Goal: Task Accomplishment & Management: Use online tool/utility

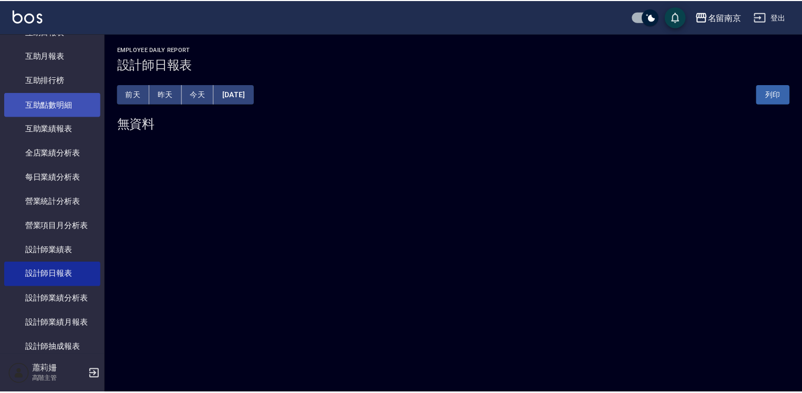
scroll to position [578, 0]
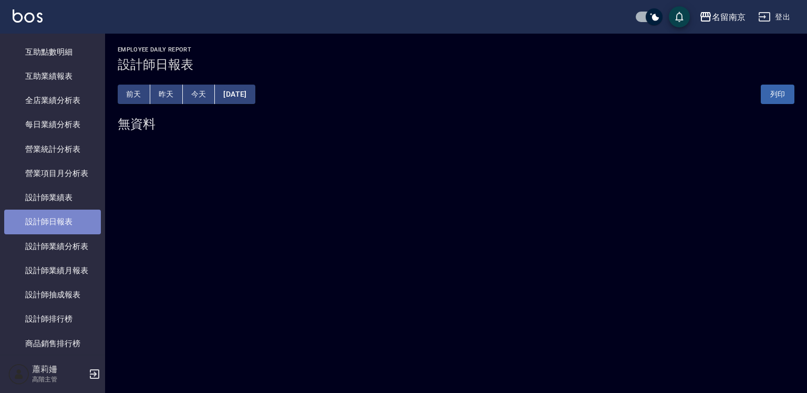
click at [56, 227] on link "設計師日報表" at bounding box center [52, 222] width 97 height 24
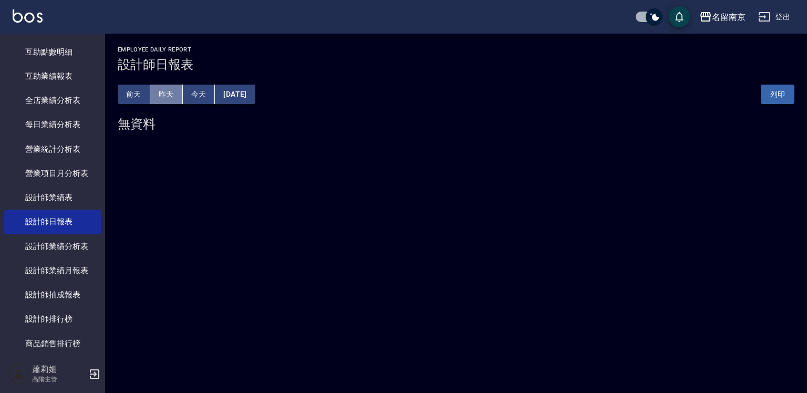
click at [161, 100] on button "昨天" at bounding box center [166, 94] width 33 height 19
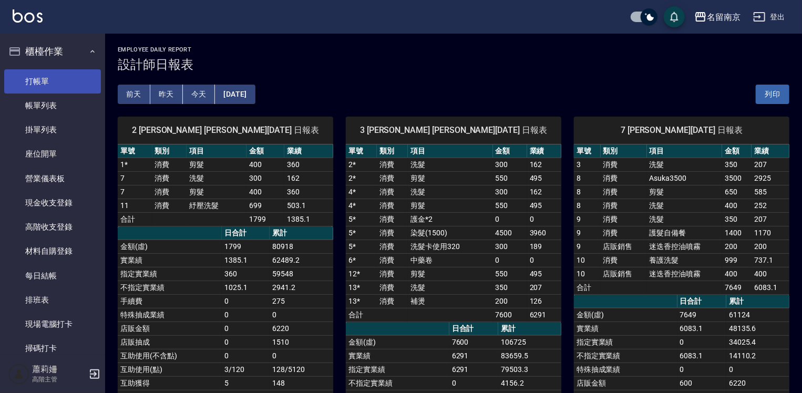
click at [61, 71] on link "打帳單" at bounding box center [52, 81] width 97 height 24
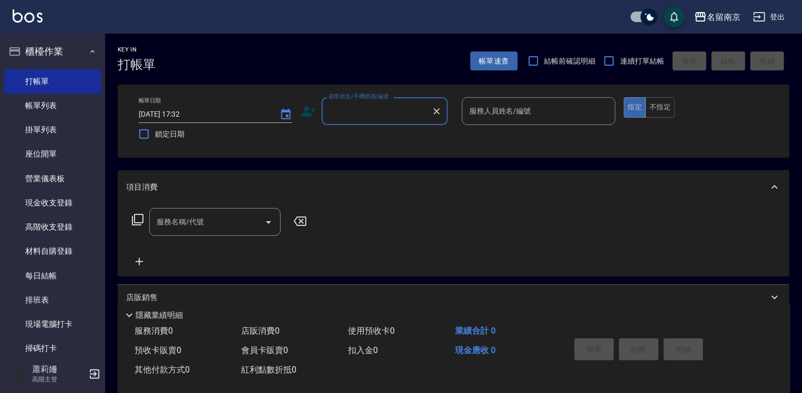
click at [414, 113] on input "顧客姓名/手機號碼/編號" at bounding box center [376, 111] width 101 height 18
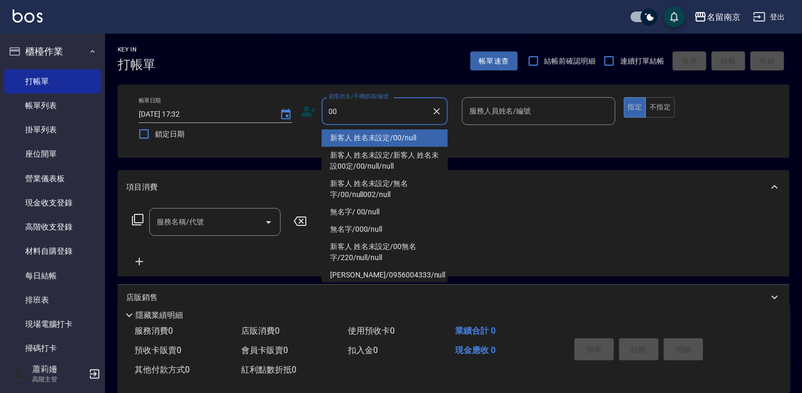
type input "新客人 姓名未設定/00/null"
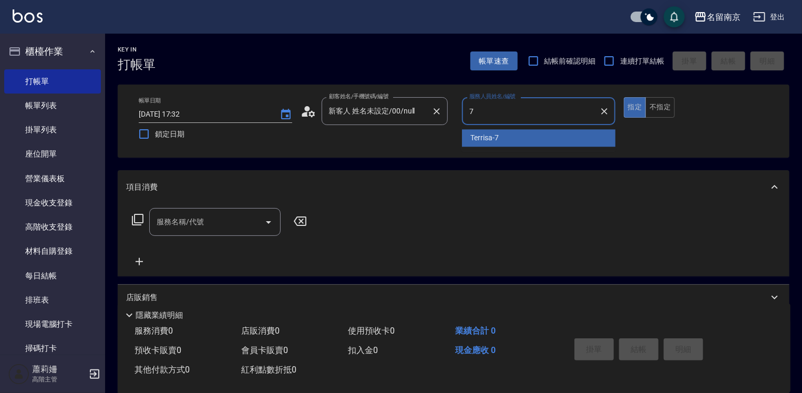
type input "Terrisa-7"
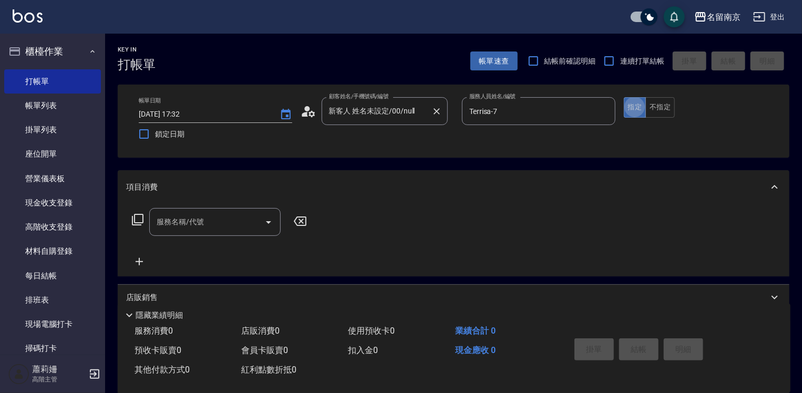
type button "true"
click at [189, 223] on input "服務名稱/代號" at bounding box center [207, 222] width 106 height 18
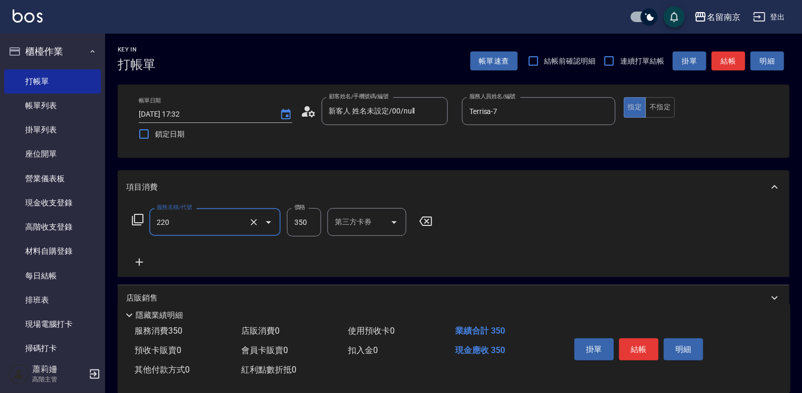
type input "洗髮(220)"
type input "350"
type input "Terrisa-7"
click at [138, 258] on icon at bounding box center [139, 262] width 26 height 13
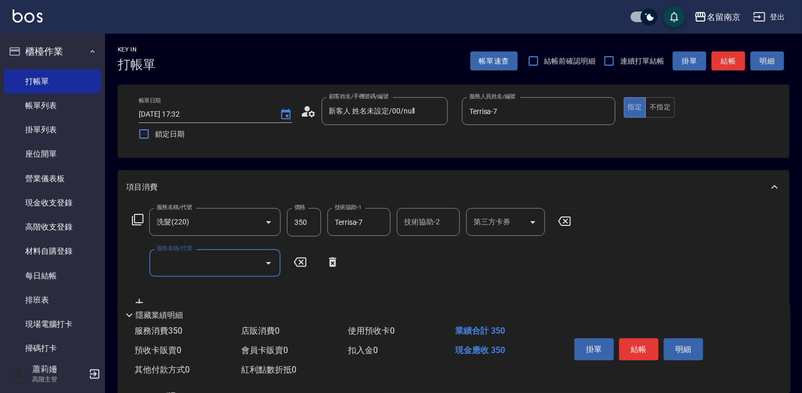
click at [167, 265] on input "服務名稱/代號" at bounding box center [207, 263] width 106 height 18
type input "剪髮(301)"
type input "2000"
click at [641, 344] on button "結帳" at bounding box center [638, 349] width 39 height 22
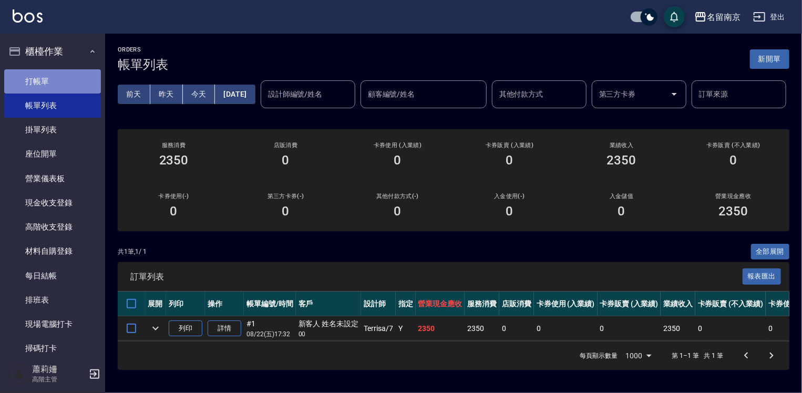
click at [60, 78] on link "打帳單" at bounding box center [52, 81] width 97 height 24
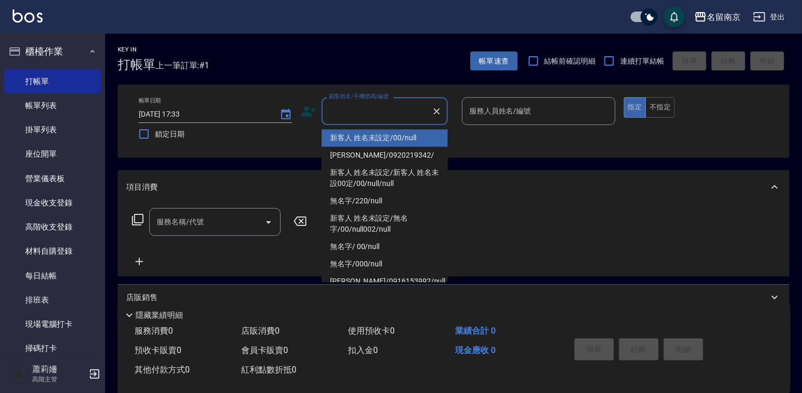
click at [412, 111] on input "顧客姓名/手機號碼/編號" at bounding box center [376, 111] width 101 height 18
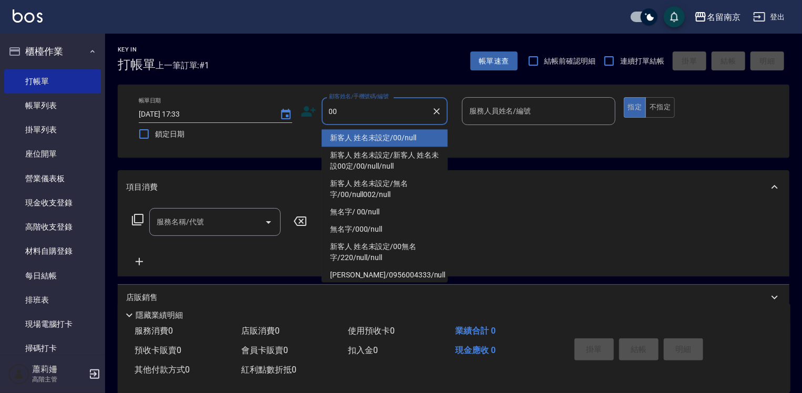
type input "新客人 姓名未設定/00/null"
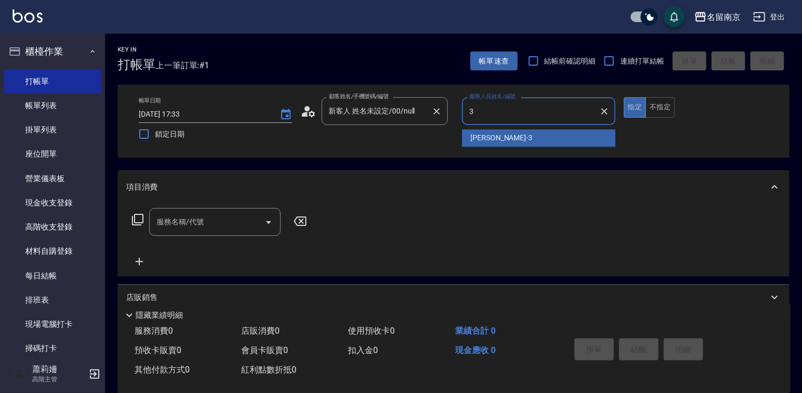
type input "[PERSON_NAME]-3"
type button "true"
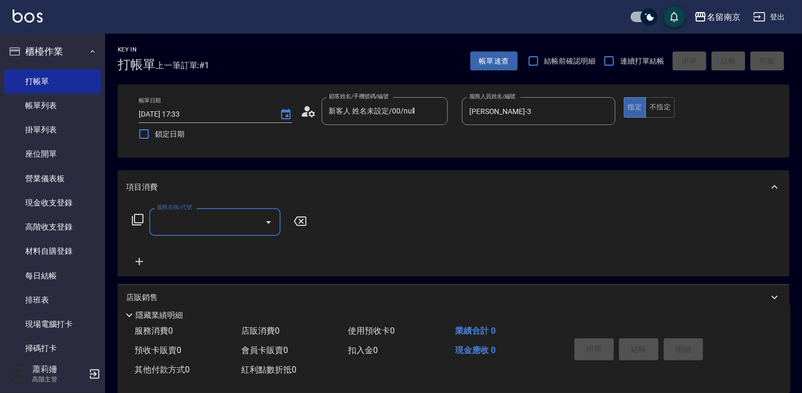
drag, startPoint x: 216, startPoint y: 235, endPoint x: 217, endPoint y: 228, distance: 6.8
click at [216, 234] on div "服務名稱/代號" at bounding box center [214, 222] width 131 height 28
click at [217, 227] on input "服務名稱/代號" at bounding box center [207, 222] width 106 height 18
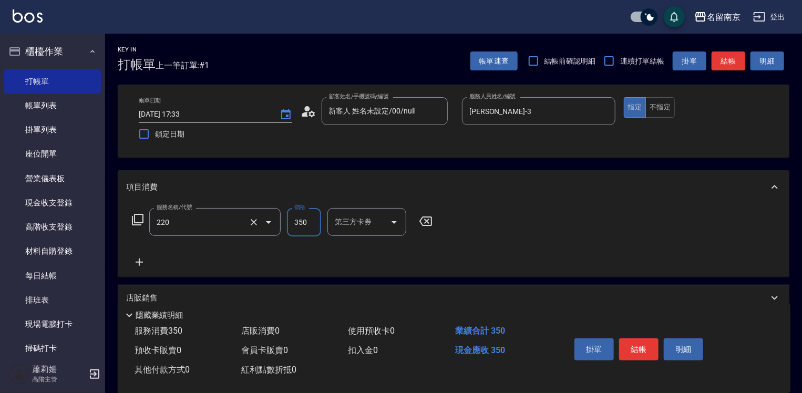
type input "洗髮(220)"
type input "[PERSON_NAME]-3"
click at [139, 263] on icon at bounding box center [139, 261] width 7 height 7
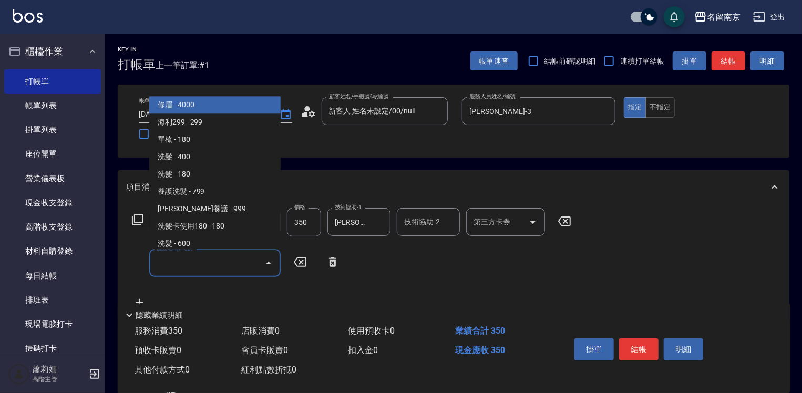
click at [199, 265] on input "服務名稱/代號" at bounding box center [207, 263] width 106 height 18
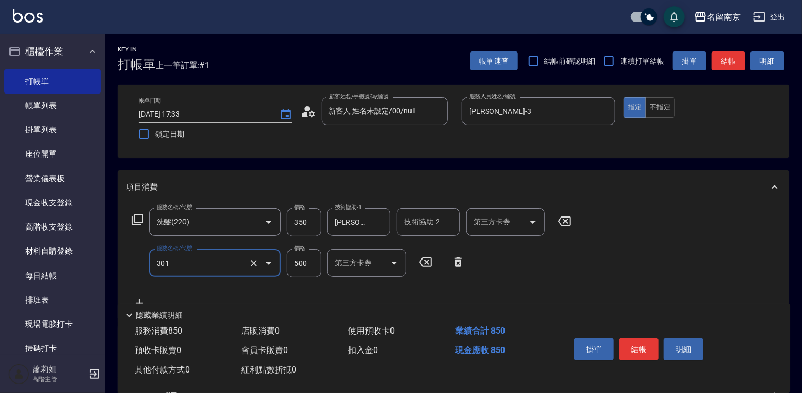
type input "剪髮(301)"
type input "500"
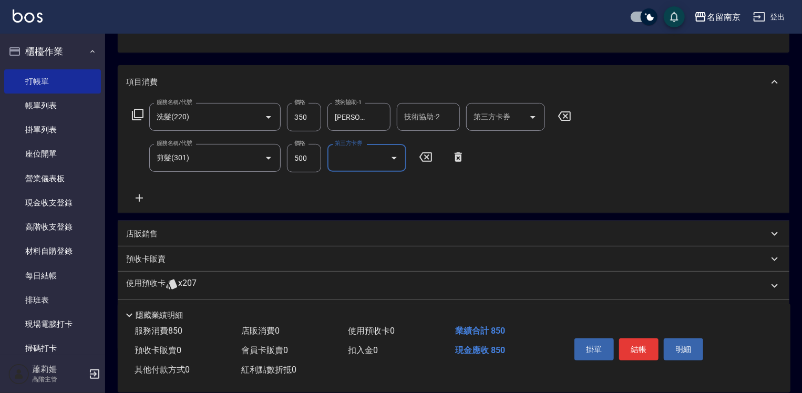
click at [140, 116] on icon at bounding box center [137, 114] width 13 height 13
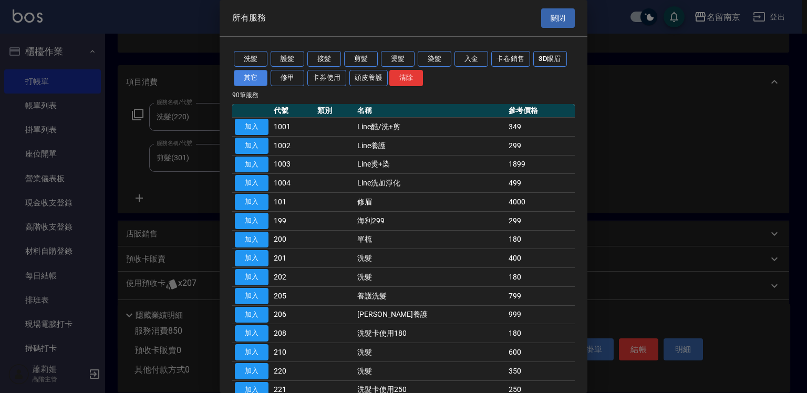
click at [244, 77] on button "其它" at bounding box center [251, 78] width 34 height 16
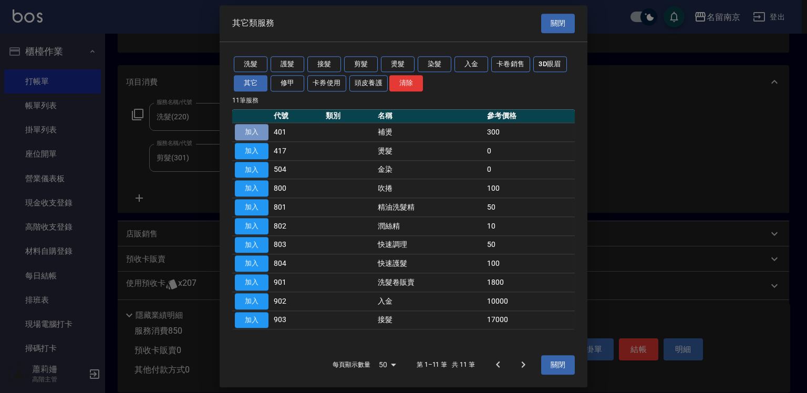
click at [256, 130] on button "加入" at bounding box center [252, 132] width 34 height 16
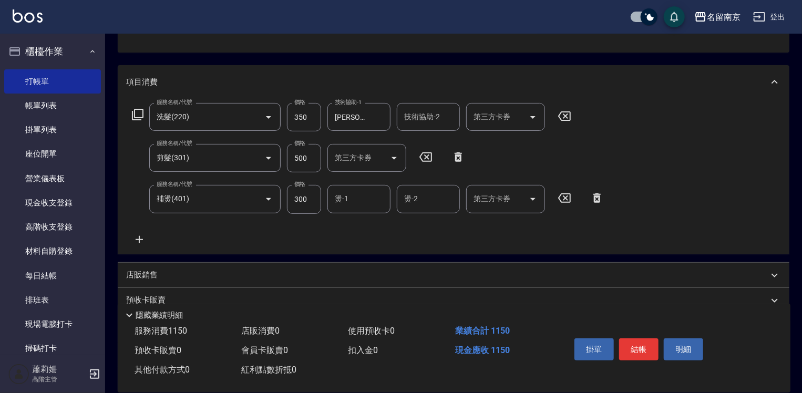
click at [340, 203] on input "燙-1" at bounding box center [359, 199] width 54 height 18
type input "[PERSON_NAME]-3"
click at [309, 205] on input "300" at bounding box center [304, 199] width 34 height 28
type input "600"
click at [637, 350] on button "結帳" at bounding box center [638, 349] width 39 height 22
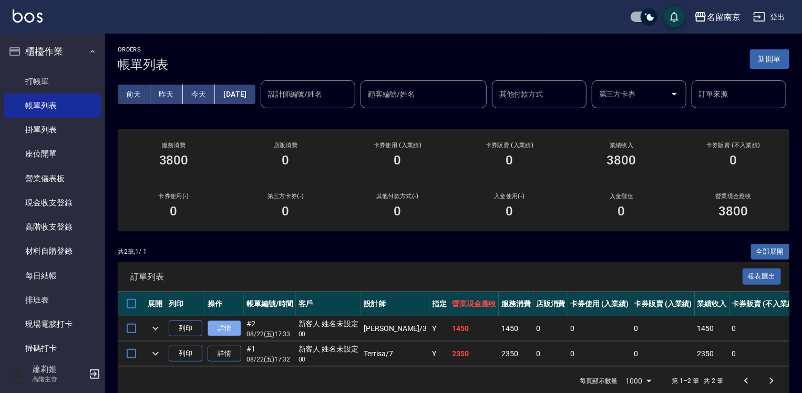
click at [234, 337] on link "詳情" at bounding box center [225, 328] width 34 height 16
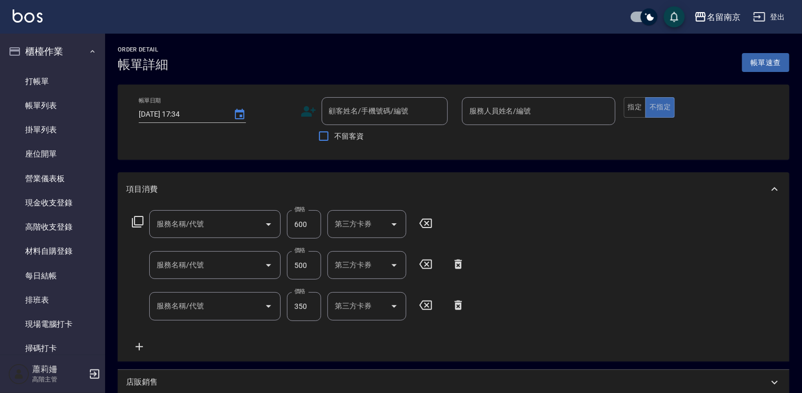
type input "[DATE] 17:33"
type input "[PERSON_NAME]-3"
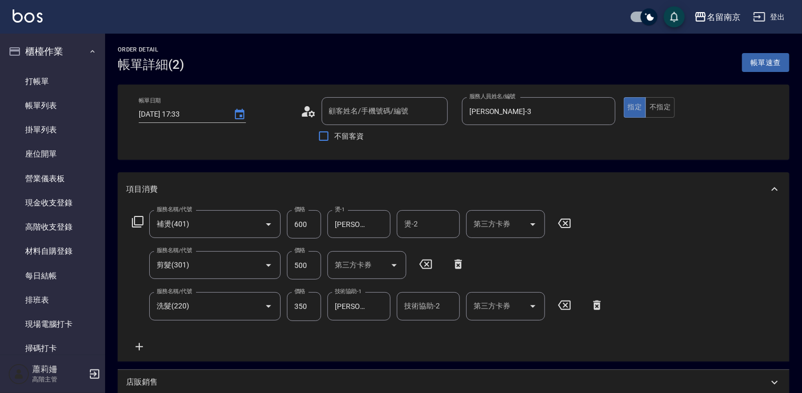
type input "補燙(401)"
type input "剪髮(301)"
type input "洗髮(220)"
type input "新客人 姓名未設定/00/null"
click at [41, 76] on link "打帳單" at bounding box center [52, 81] width 97 height 24
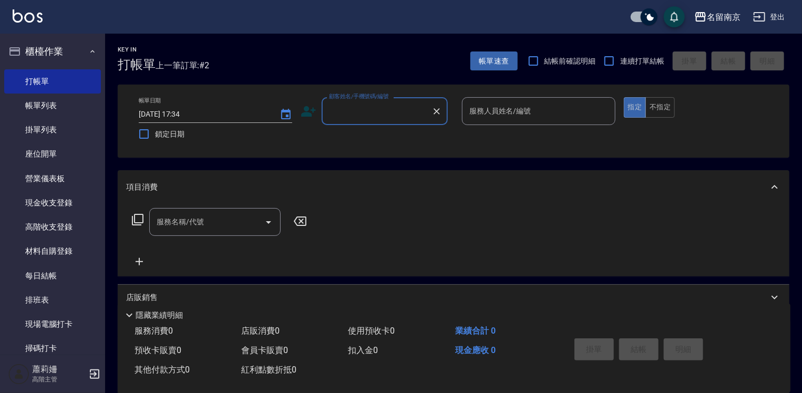
click at [406, 109] on input "顧客姓名/手機號碼/編號" at bounding box center [376, 111] width 101 height 18
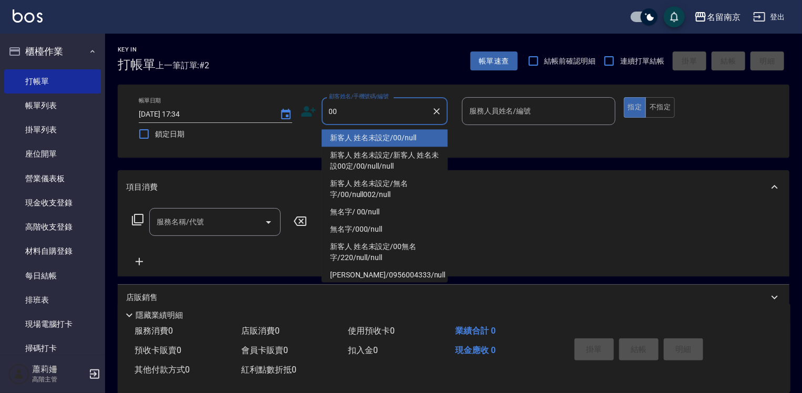
type input "新客人 姓名未設定/00/null"
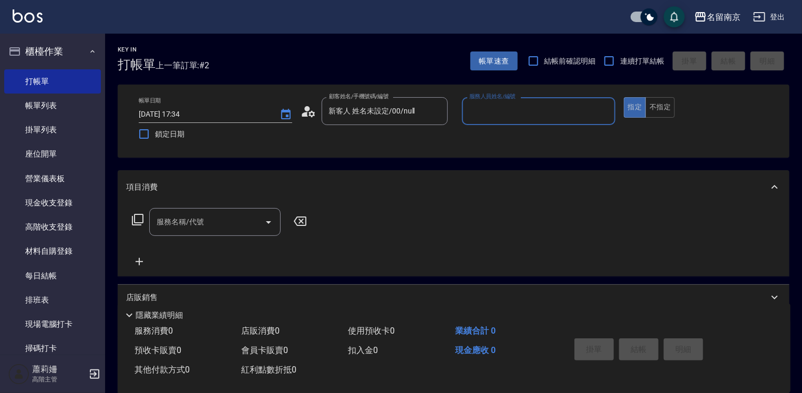
click at [532, 114] on input "服務人員姓名/編號" at bounding box center [539, 111] width 144 height 18
type input "[PERSON_NAME]-2"
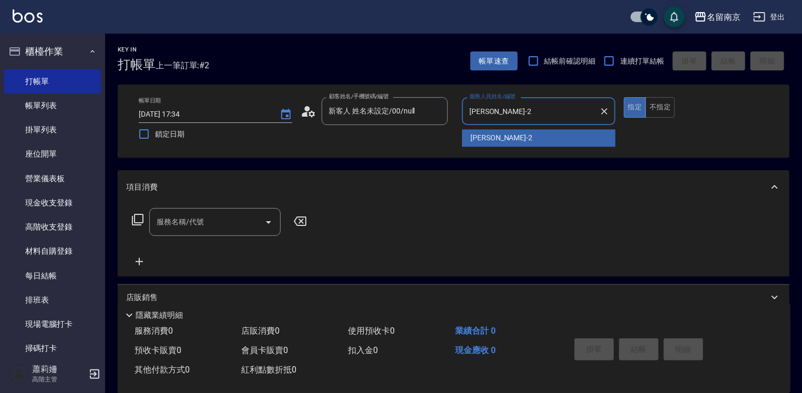
type button "true"
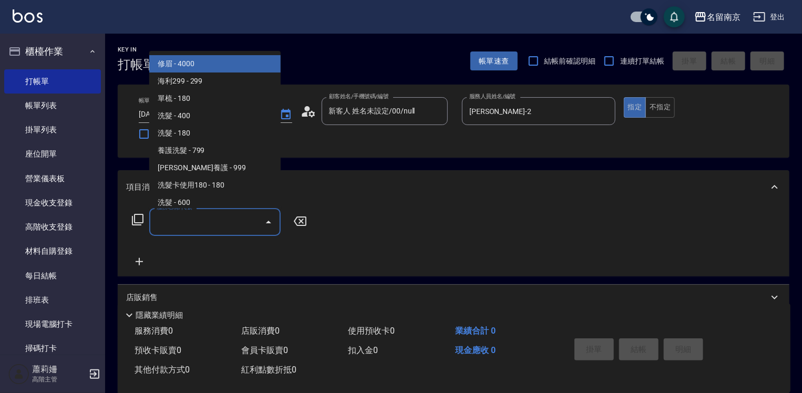
drag, startPoint x: 239, startPoint y: 225, endPoint x: 391, endPoint y: 253, distance: 155.0
click at [239, 225] on input "服務名稱/代號" at bounding box center [207, 222] width 106 height 18
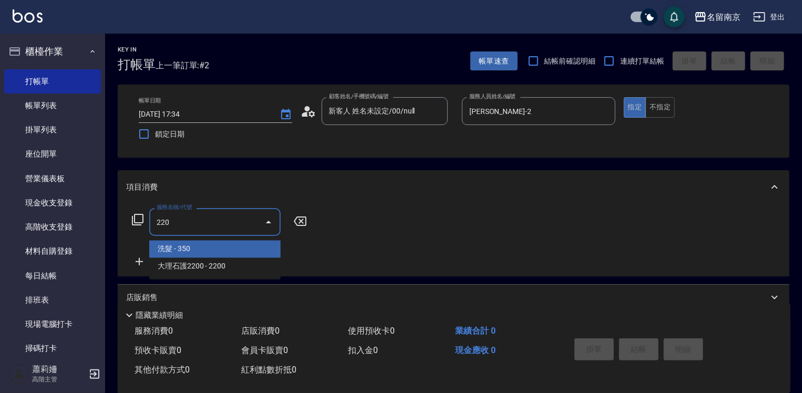
type input "洗髮(220)"
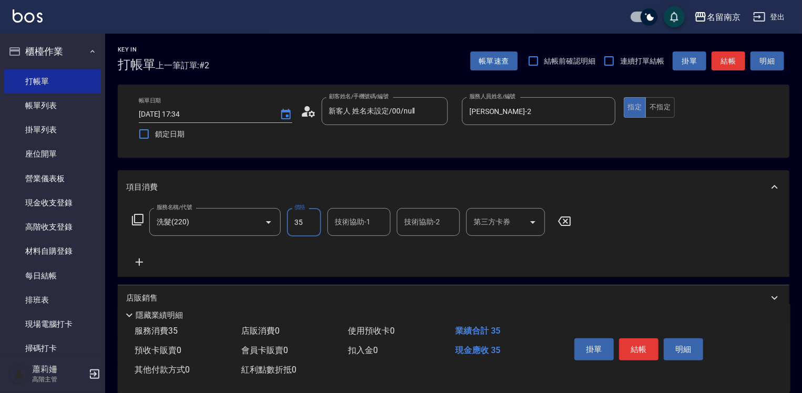
type input "350"
type input "[PERSON_NAME]-2"
click at [143, 262] on icon at bounding box center [139, 261] width 7 height 7
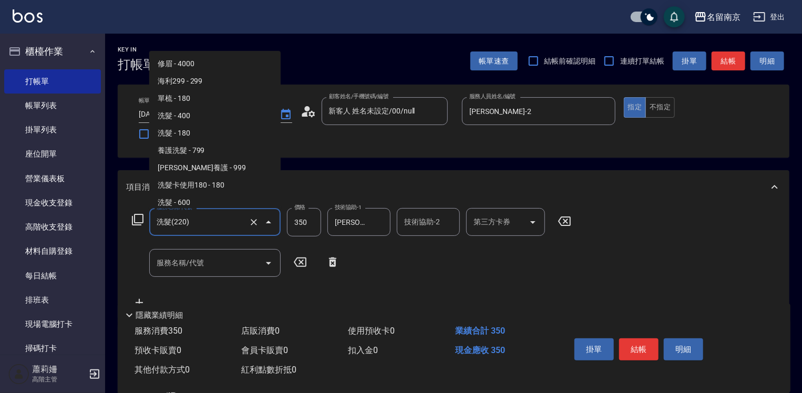
click at [209, 226] on input "洗髮(220)" at bounding box center [200, 222] width 92 height 18
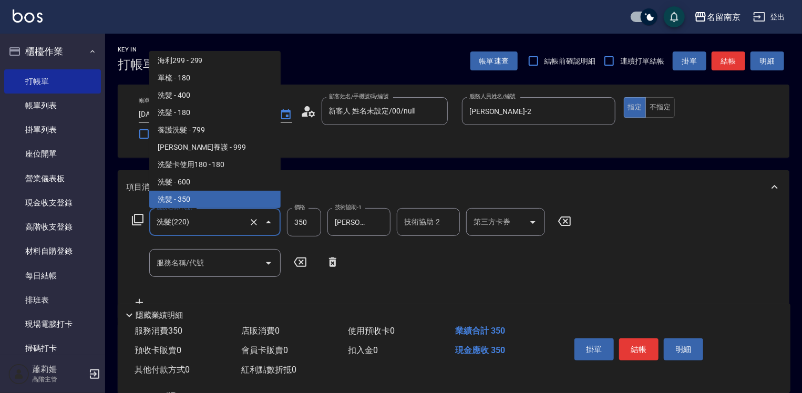
click at [219, 268] on input "服務名稱/代號" at bounding box center [207, 263] width 106 height 18
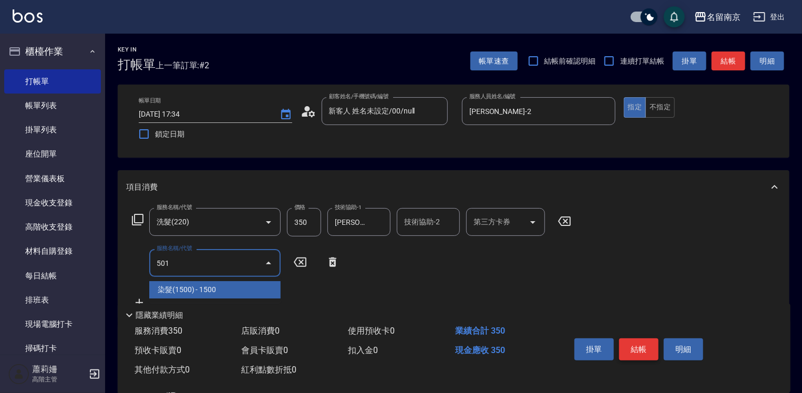
type input "染髮(1500)(501)"
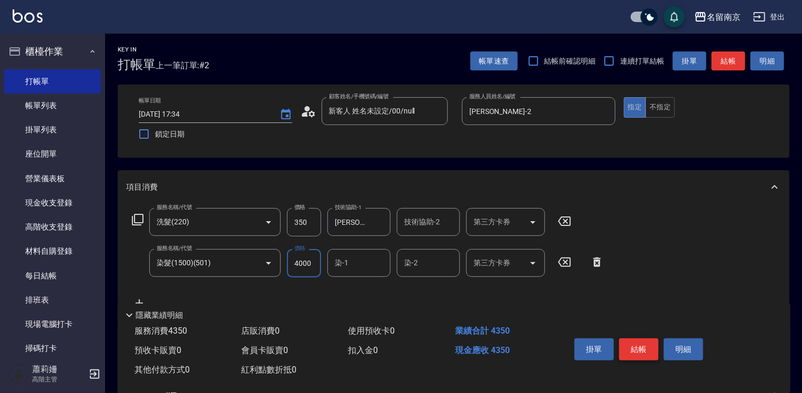
type input "4000"
type input "[PERSON_NAME]-2"
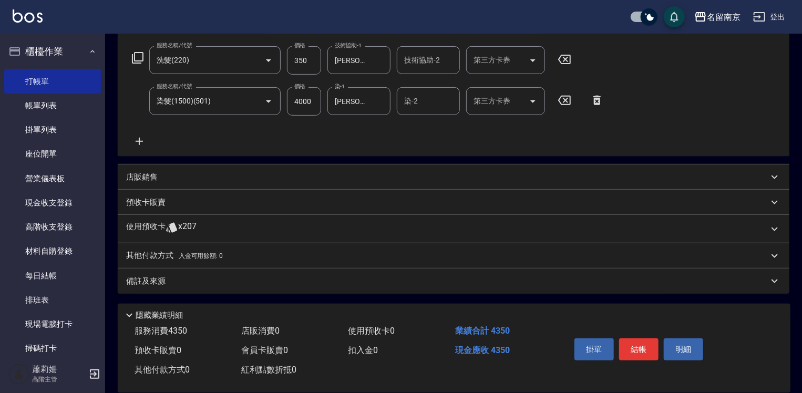
click at [141, 179] on p "店販銷售" at bounding box center [142, 177] width 32 height 11
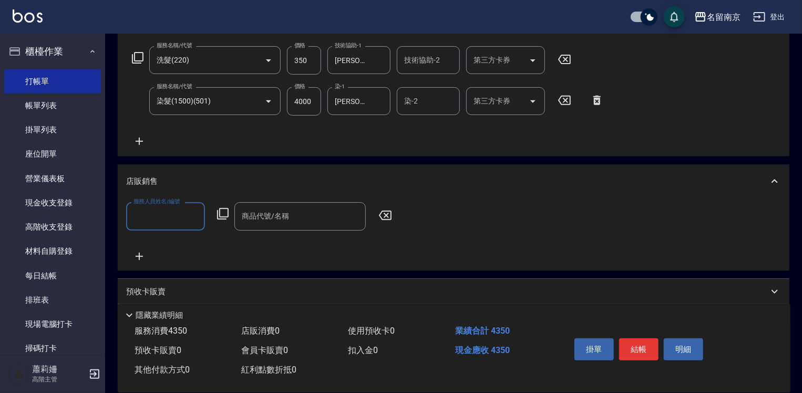
scroll to position [0, 0]
click at [165, 216] on input "服務人員姓名/編號" at bounding box center [165, 216] width 69 height 18
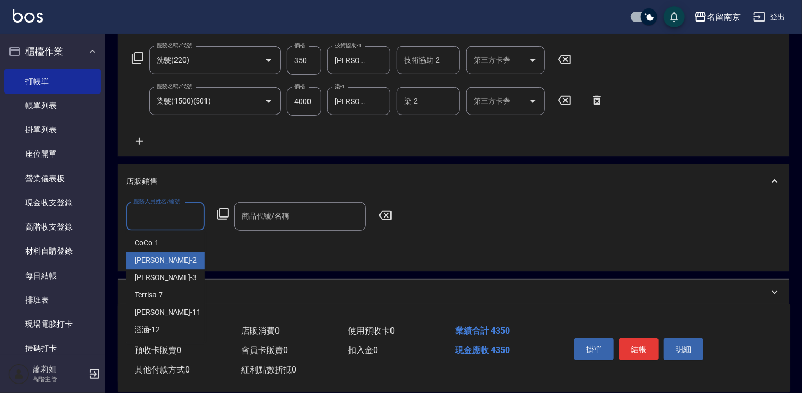
click at [163, 258] on div "[PERSON_NAME] -2" at bounding box center [165, 260] width 79 height 17
type input "[PERSON_NAME]-2"
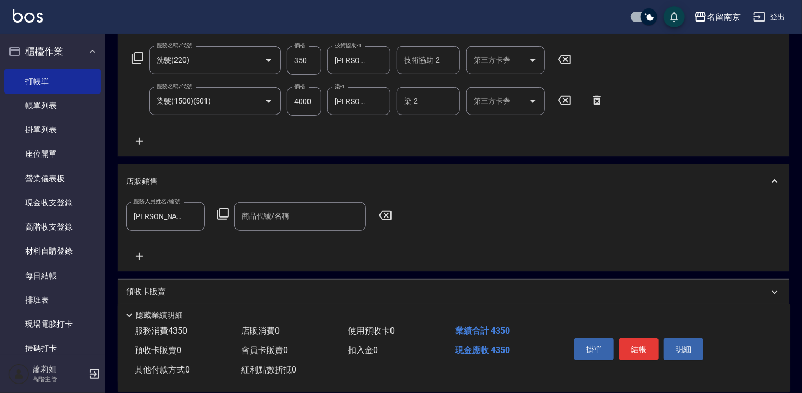
click at [225, 215] on icon at bounding box center [222, 214] width 13 height 13
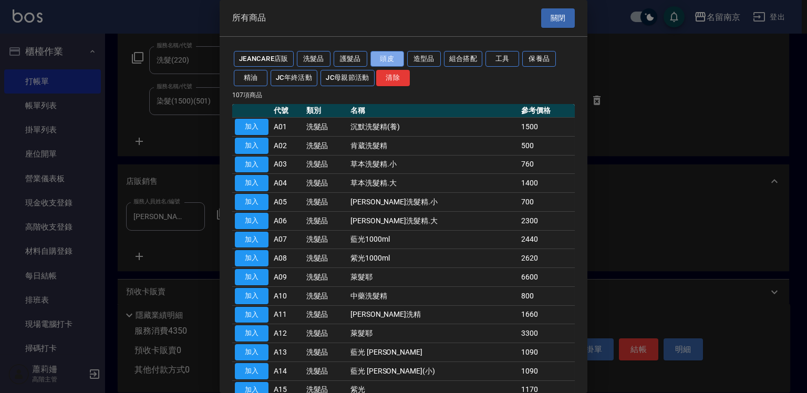
click at [394, 59] on button "頭皮" at bounding box center [387, 59] width 34 height 16
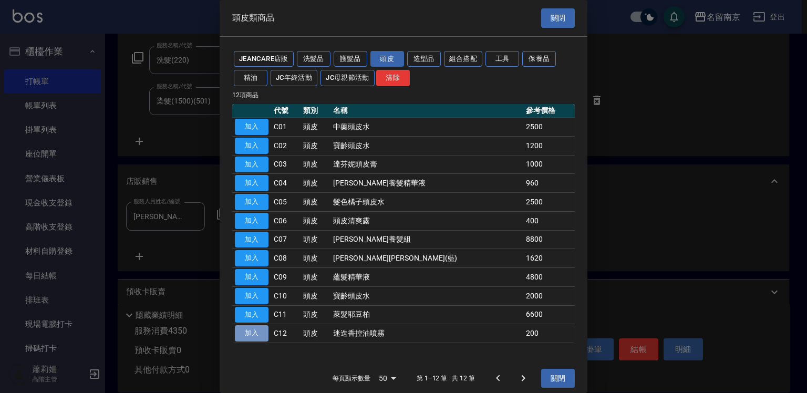
click at [266, 329] on button "加入" at bounding box center [252, 333] width 34 height 16
type input "迷迭香控油噴霧"
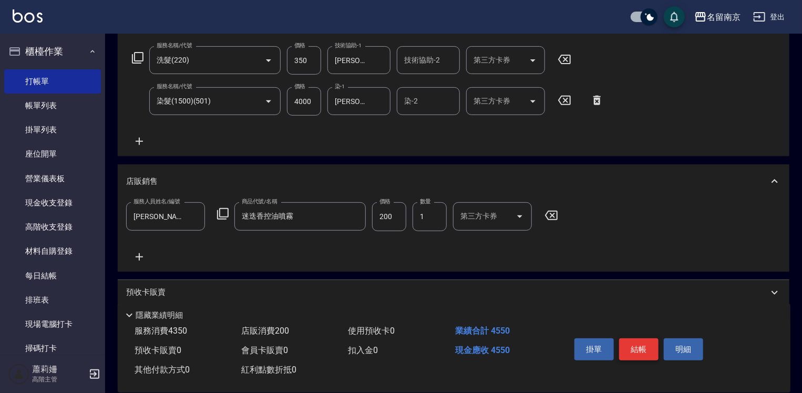
click at [636, 349] on button "結帳" at bounding box center [638, 349] width 39 height 22
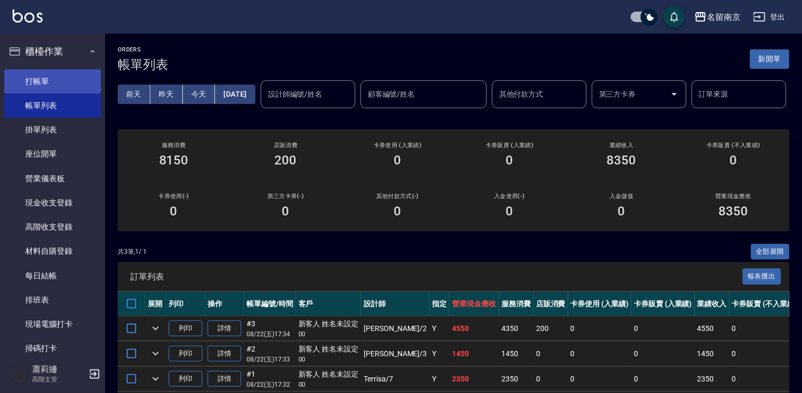
click at [63, 85] on link "打帳單" at bounding box center [52, 81] width 97 height 24
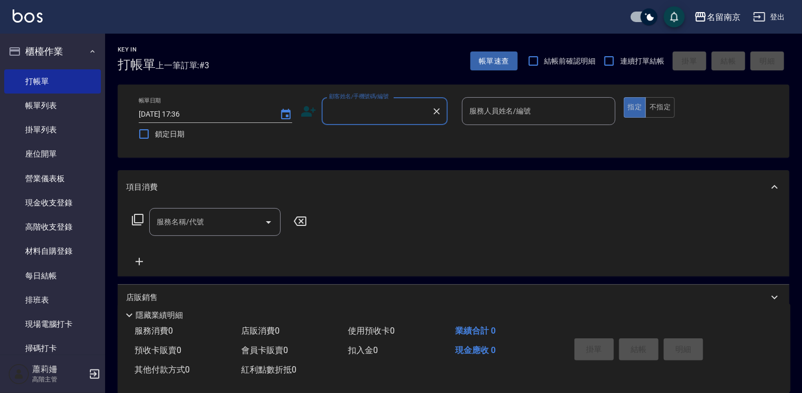
drag, startPoint x: 381, startPoint y: 109, endPoint x: 407, endPoint y: 118, distance: 27.1
click at [393, 111] on input "顧客姓名/手機號碼/編號" at bounding box center [376, 111] width 101 height 18
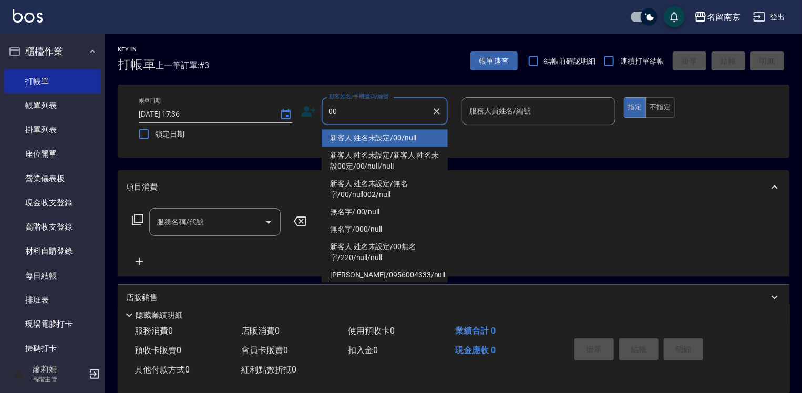
type input "新客人 姓名未設定/00/null"
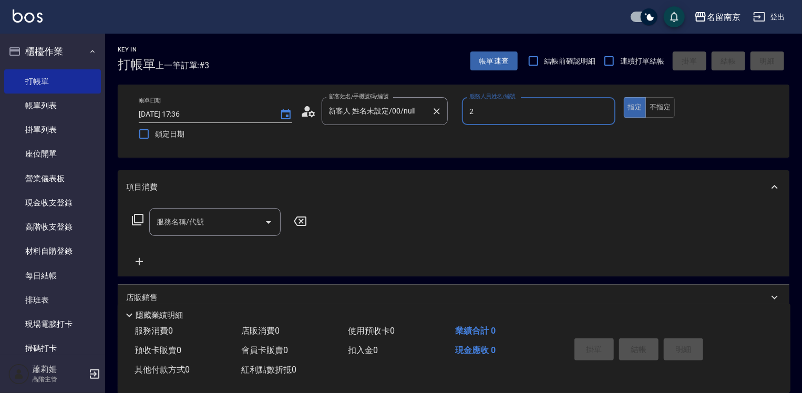
type input "[PERSON_NAME]-2"
type button "true"
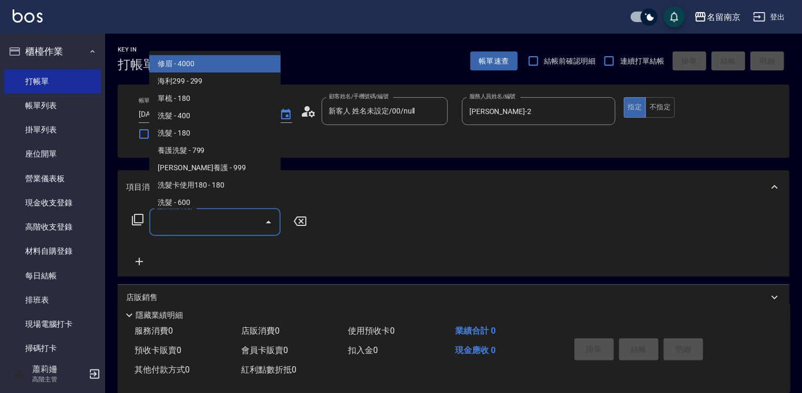
drag, startPoint x: 199, startPoint y: 223, endPoint x: 563, endPoint y: 280, distance: 368.0
click at [258, 233] on div "服務名稱/代號" at bounding box center [214, 222] width 131 height 28
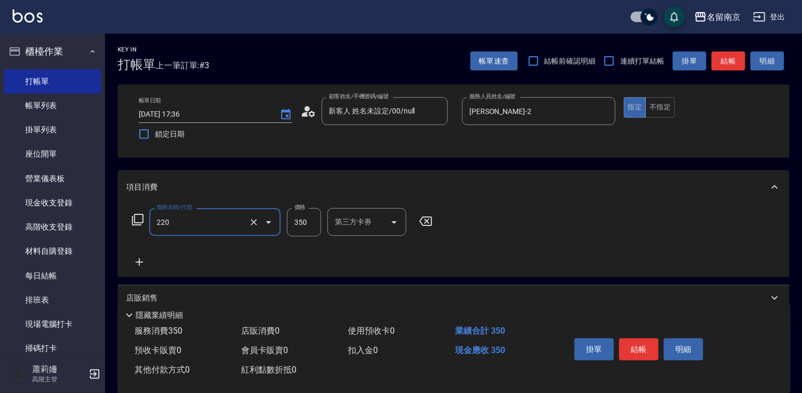
type input "洗髮(220)"
type input "350"
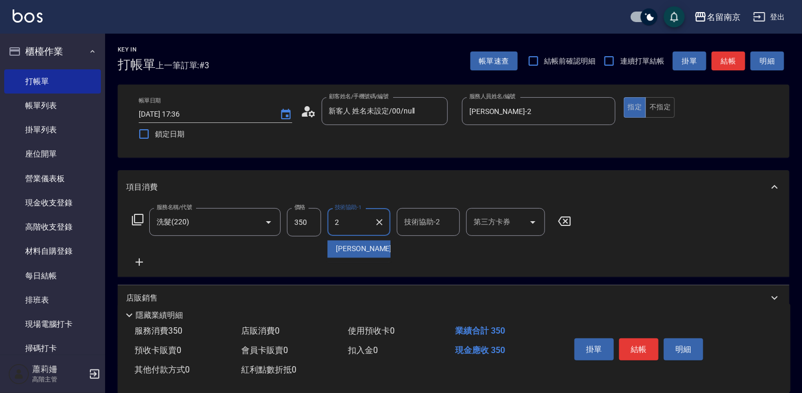
type input "[PERSON_NAME]-2"
click at [139, 261] on icon at bounding box center [139, 261] width 7 height 7
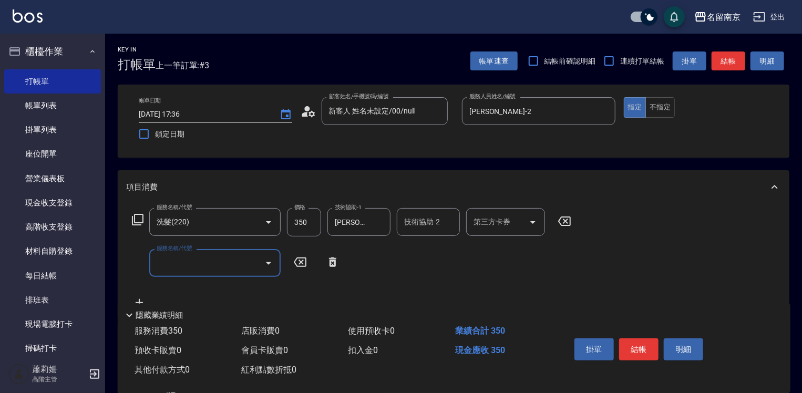
drag, startPoint x: 139, startPoint y: 261, endPoint x: 199, endPoint y: 262, distance: 60.4
click at [197, 262] on input "服務名稱/代號" at bounding box center [207, 263] width 106 height 18
type input "剪髮(301)"
type input "650"
click at [140, 221] on icon at bounding box center [137, 219] width 13 height 13
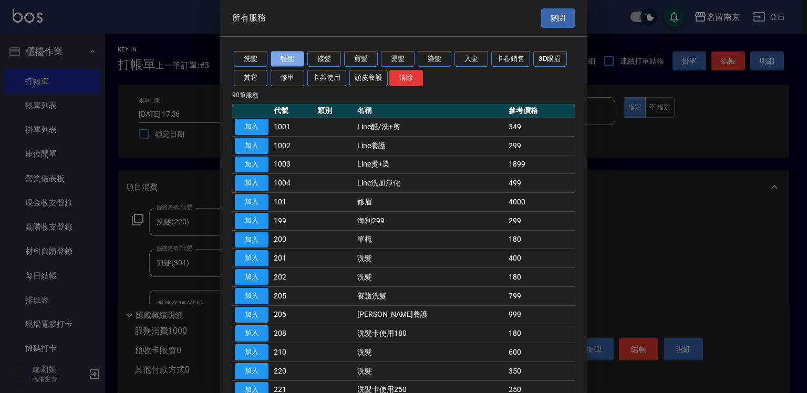
click at [287, 58] on button "護髮" at bounding box center [288, 59] width 34 height 16
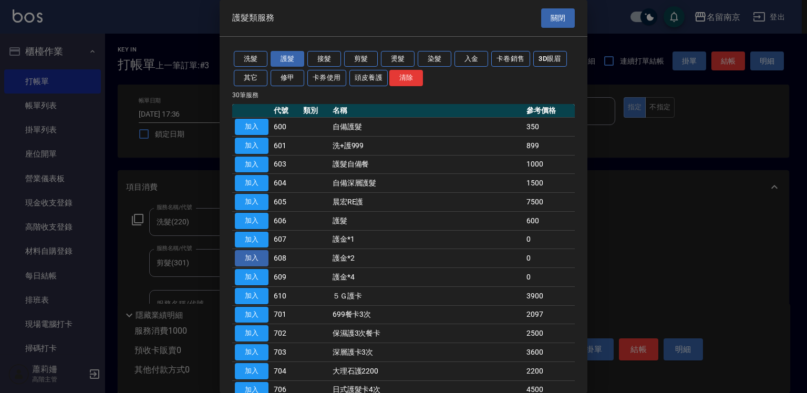
click at [240, 260] on button "加入" at bounding box center [252, 258] width 34 height 16
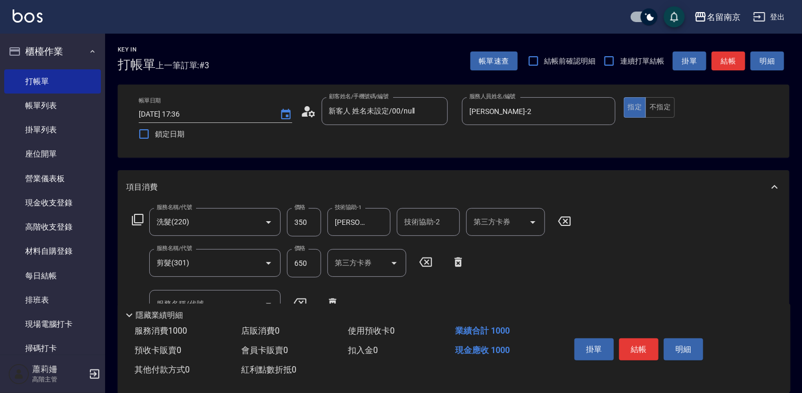
scroll to position [105, 0]
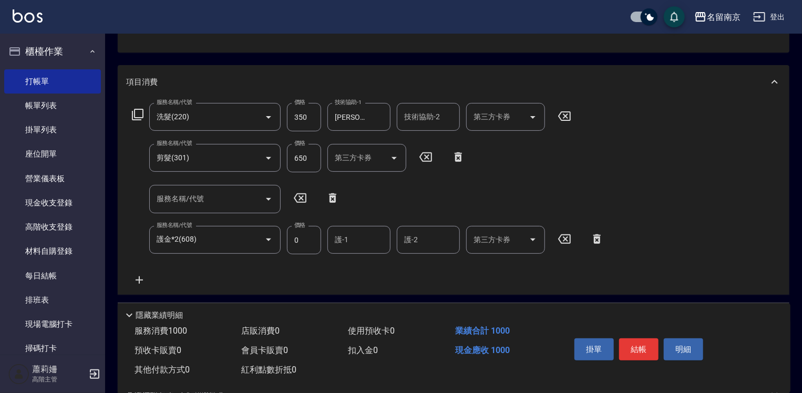
click at [352, 244] on input "護-1" at bounding box center [359, 240] width 54 height 18
type input "[PERSON_NAME]-2"
click at [635, 347] on button "結帳" at bounding box center [638, 349] width 39 height 22
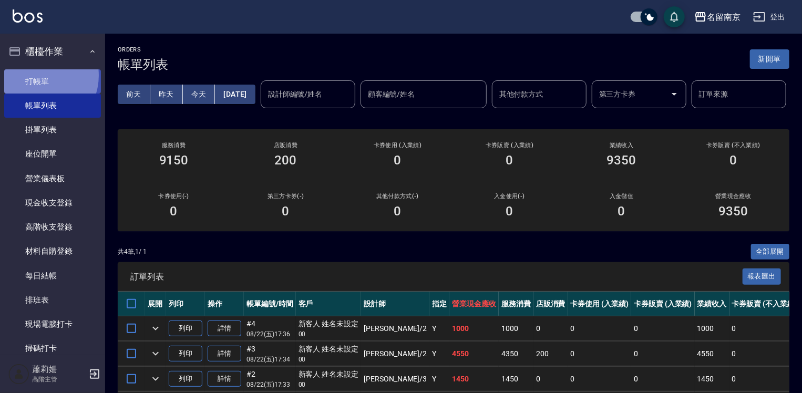
click at [38, 75] on link "打帳單" at bounding box center [52, 81] width 97 height 24
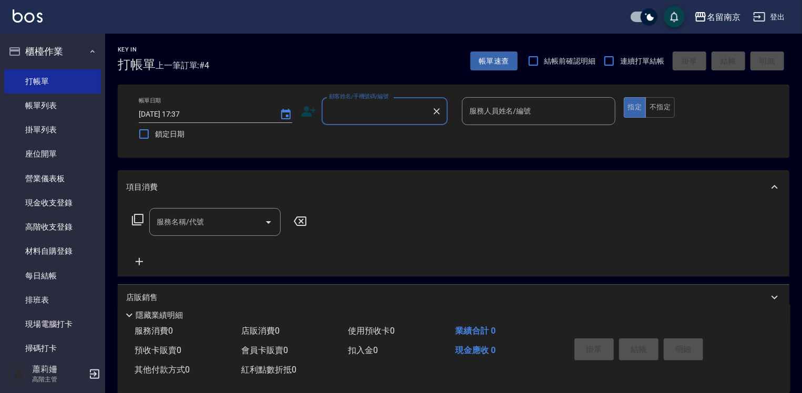
click at [401, 111] on input "顧客姓名/手機號碼/編號" at bounding box center [376, 111] width 101 height 18
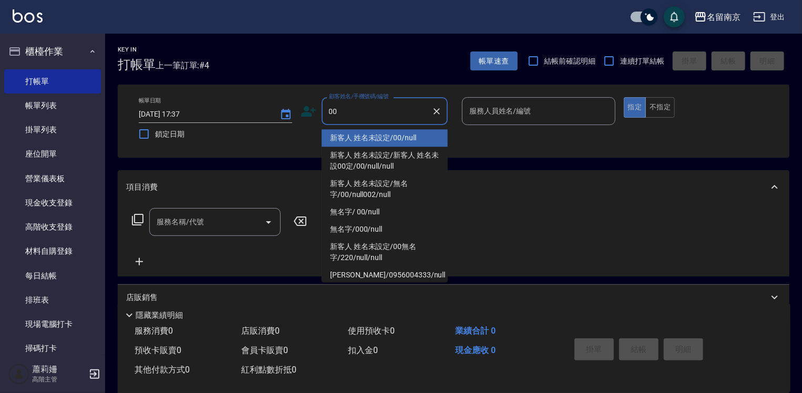
type input "新客人 姓名未設定/00/null"
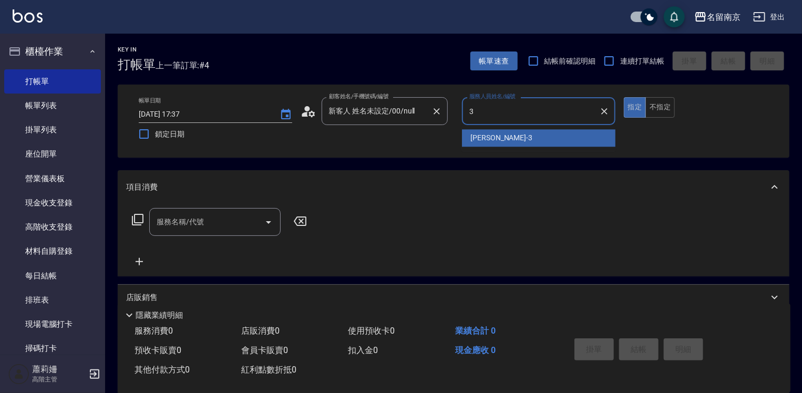
type input "[PERSON_NAME]-3"
type button "true"
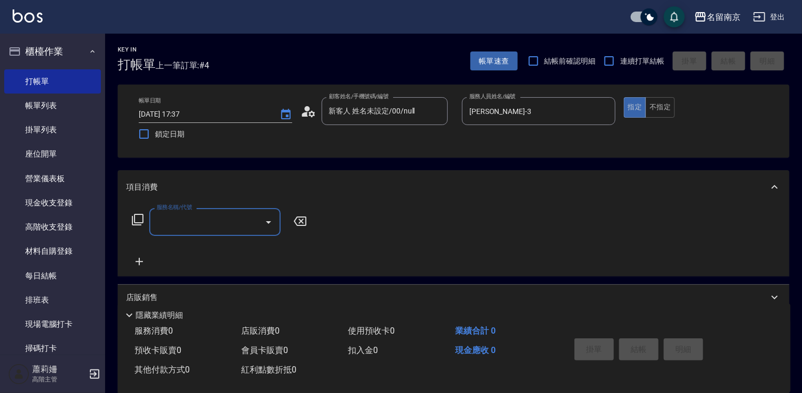
drag, startPoint x: 183, startPoint y: 223, endPoint x: 277, endPoint y: 244, distance: 96.8
click at [185, 224] on input "服務名稱/代號" at bounding box center [207, 222] width 106 height 18
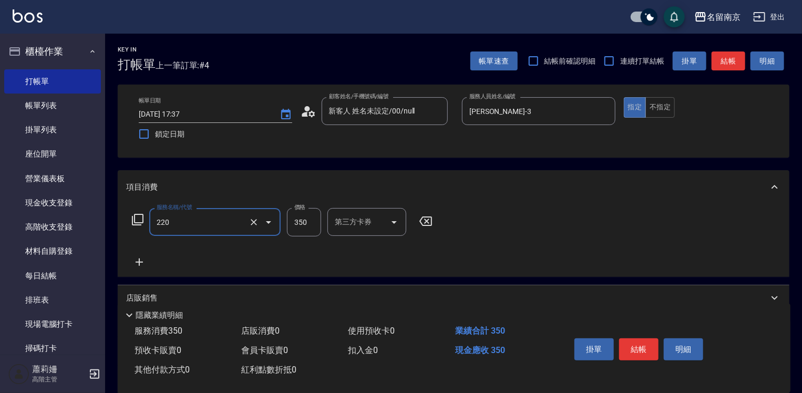
type input "洗髮(220)"
type input "[PERSON_NAME]-3"
click at [133, 266] on icon at bounding box center [139, 262] width 26 height 13
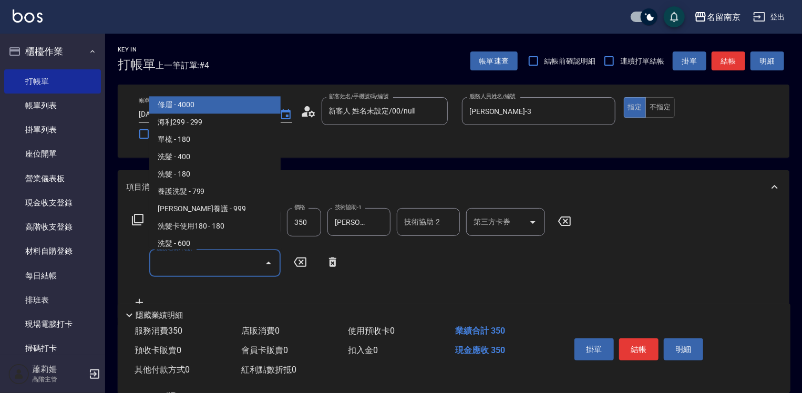
click at [214, 269] on input "服務名稱/代號" at bounding box center [207, 263] width 106 height 18
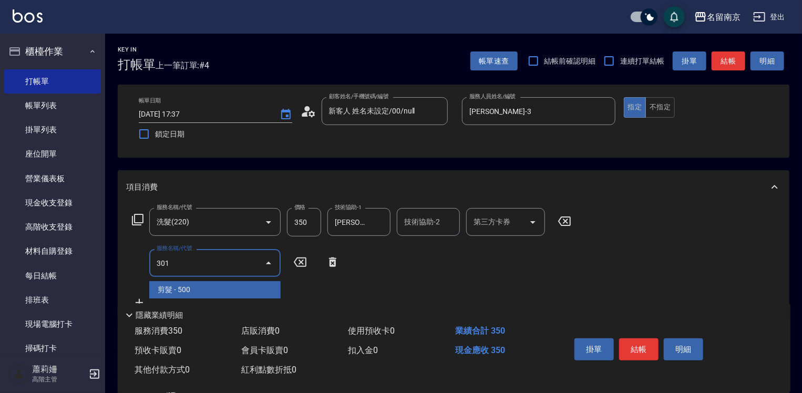
type input "剪髮(301)"
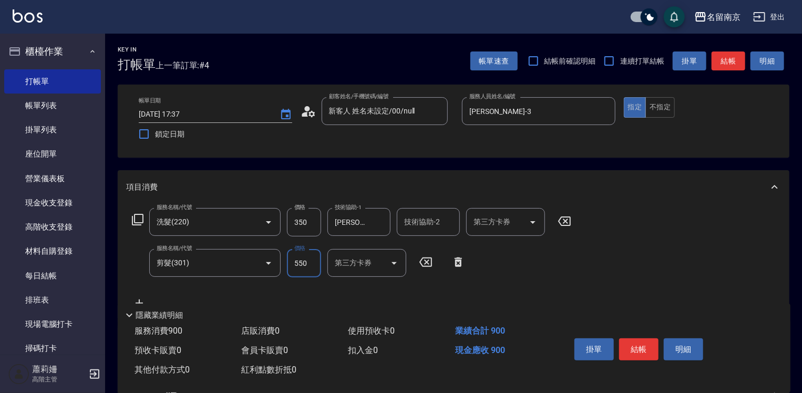
type input "550"
click at [136, 219] on icon at bounding box center [137, 219] width 13 height 13
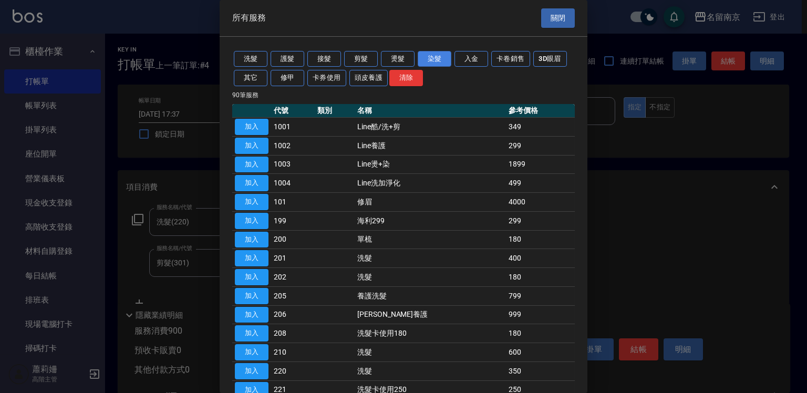
click at [442, 60] on button "染髮" at bounding box center [435, 59] width 34 height 16
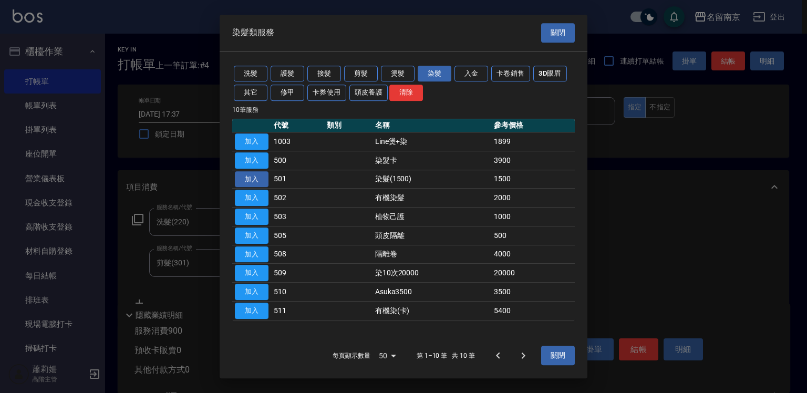
click at [256, 177] on button "加入" at bounding box center [252, 179] width 34 height 16
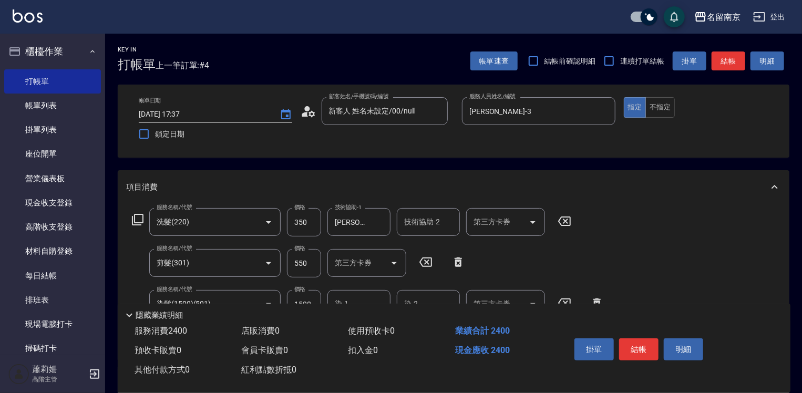
scroll to position [105, 0]
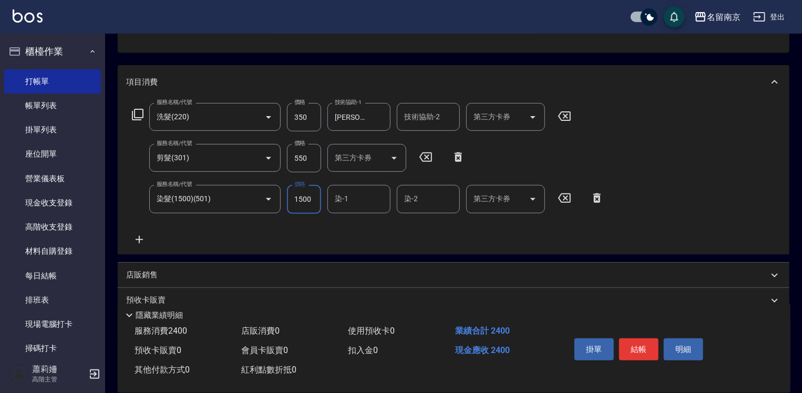
drag, startPoint x: 313, startPoint y: 198, endPoint x: 582, endPoint y: 250, distance: 274.6
click at [313, 198] on input "1500" at bounding box center [304, 199] width 34 height 28
type input "2000"
type input "[PERSON_NAME]-2"
click at [370, 200] on div "[PERSON_NAME]-2 染-1" at bounding box center [358, 199] width 63 height 28
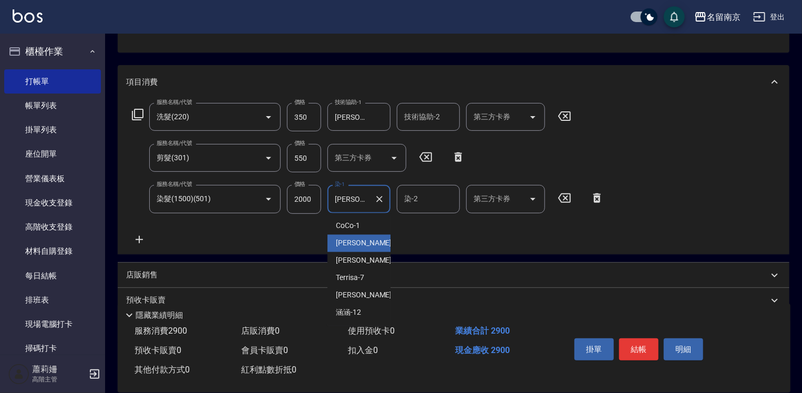
click at [384, 200] on icon "Clear" at bounding box center [379, 199] width 11 height 11
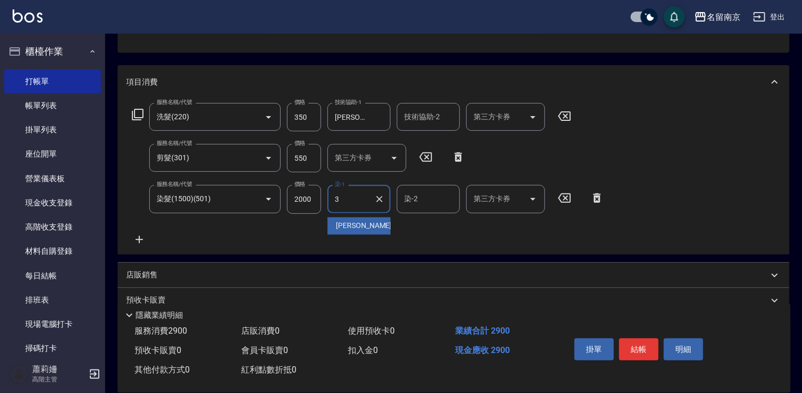
type input "[PERSON_NAME]-3"
click at [641, 347] on button "結帳" at bounding box center [638, 349] width 39 height 22
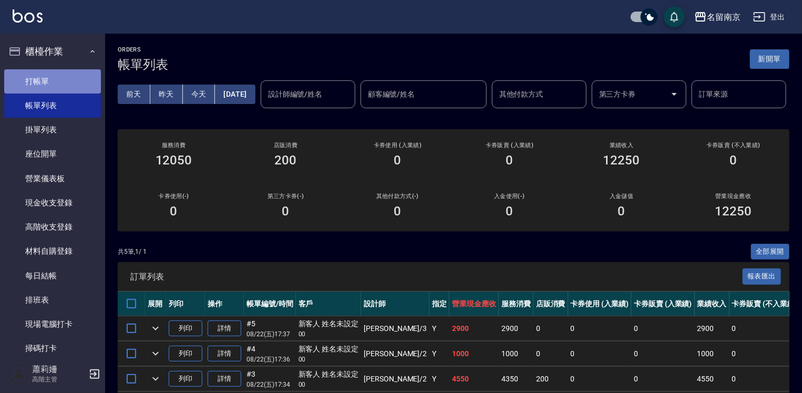
click at [66, 83] on link "打帳單" at bounding box center [52, 81] width 97 height 24
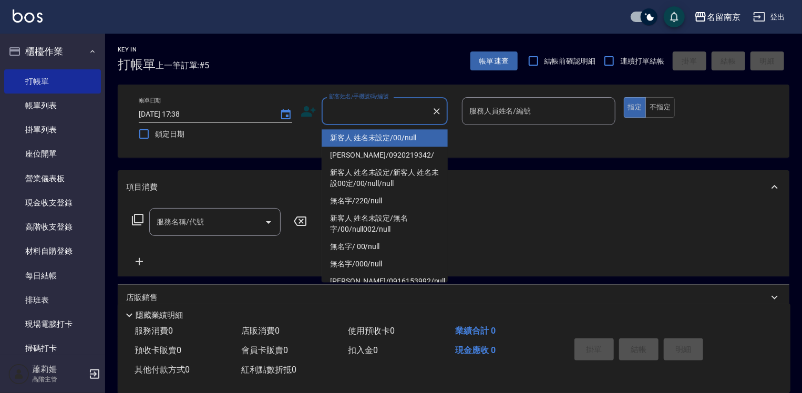
drag, startPoint x: 365, startPoint y: 111, endPoint x: 516, endPoint y: 128, distance: 152.8
click at [368, 111] on input "顧客姓名/手機號碼/編號" at bounding box center [376, 111] width 101 height 18
type input "新客人 姓名未設定/00/null"
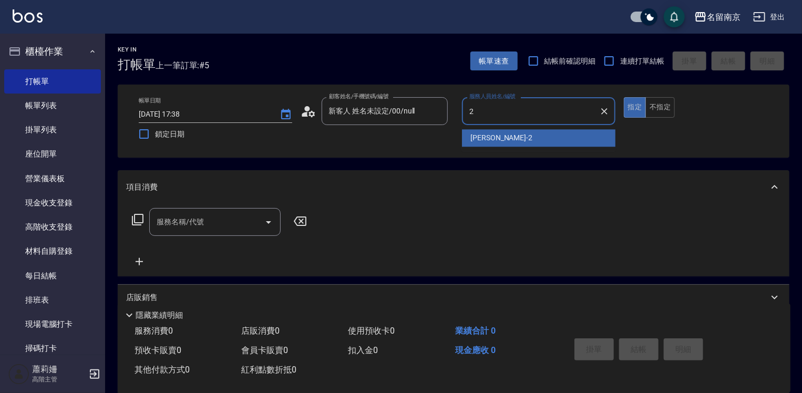
type input "[PERSON_NAME]-2"
type button "true"
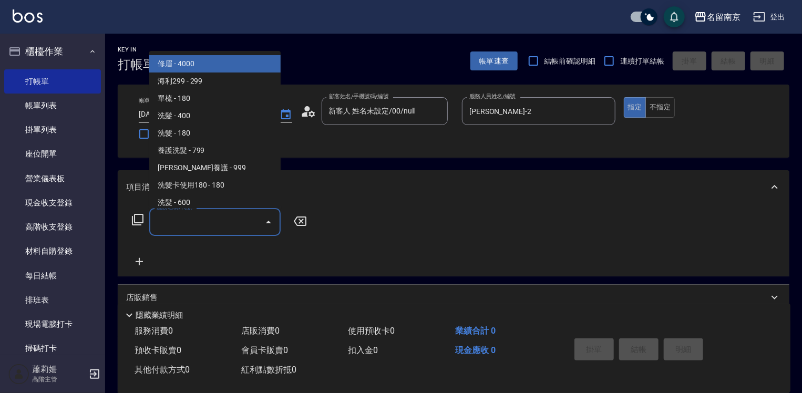
drag, startPoint x: 222, startPoint y: 223, endPoint x: 669, endPoint y: 240, distance: 447.9
click at [319, 219] on div "服務名稱/代號 服務名稱/代號" at bounding box center [453, 240] width 671 height 72
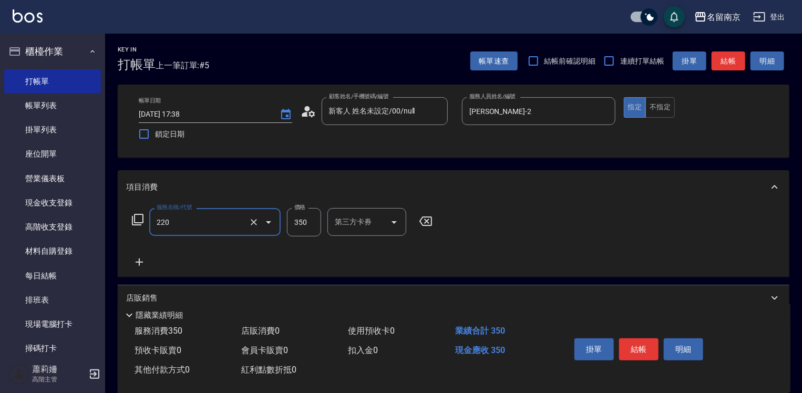
type input "洗髮(220)"
type input "370"
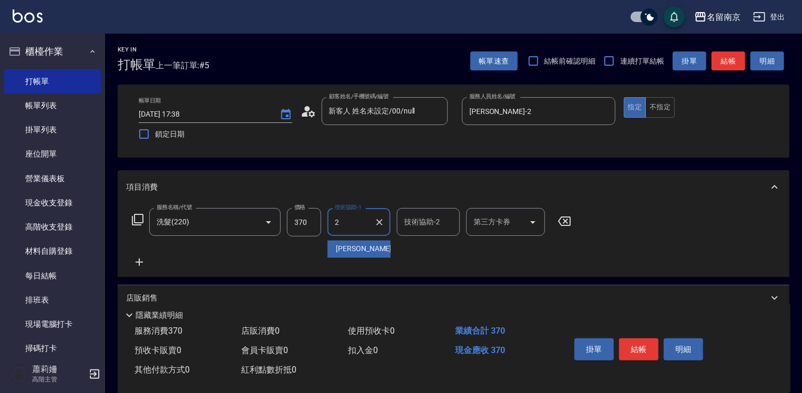
type input "[PERSON_NAME]-2"
click at [139, 262] on icon at bounding box center [139, 261] width 7 height 7
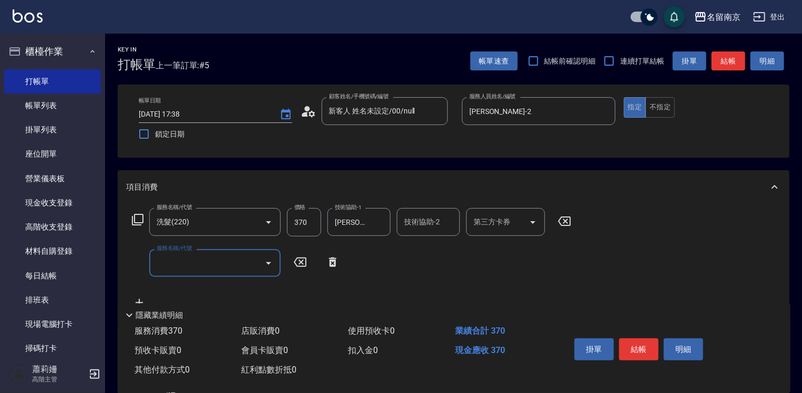
click at [185, 262] on input "服務名稱/代號" at bounding box center [207, 263] width 106 height 18
type input "剪髮(301)"
click at [457, 258] on icon at bounding box center [457, 261] width 7 height 9
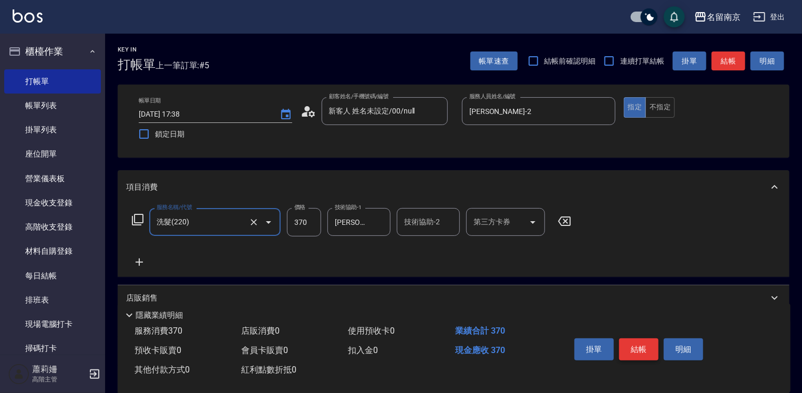
click at [637, 352] on button "結帳" at bounding box center [638, 349] width 39 height 22
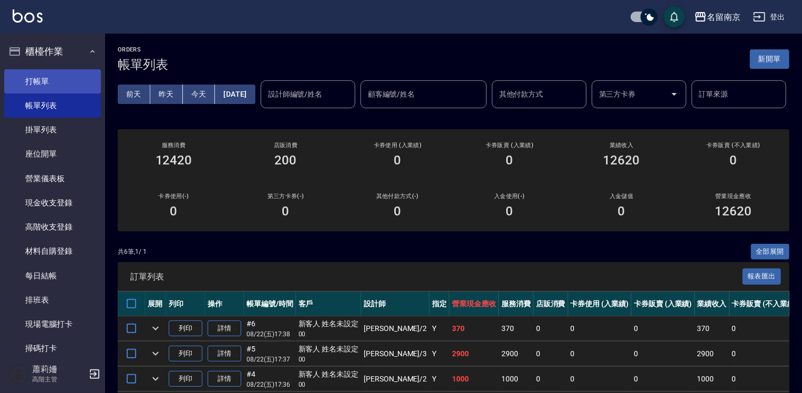
click at [44, 82] on link "打帳單" at bounding box center [52, 81] width 97 height 24
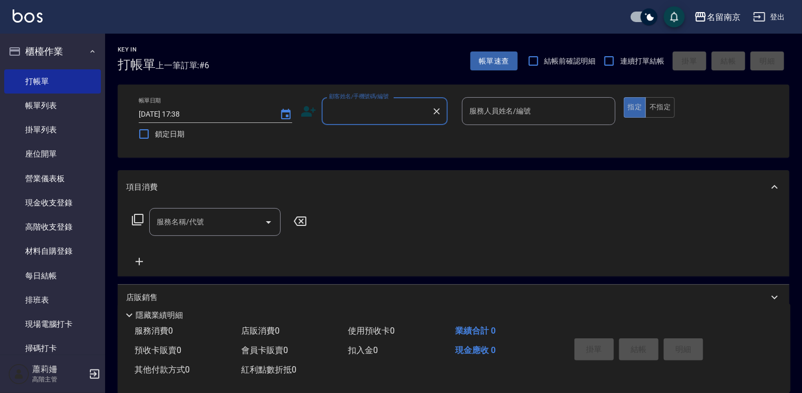
drag, startPoint x: 396, startPoint y: 111, endPoint x: 443, endPoint y: 125, distance: 49.6
click at [395, 111] on input "顧客姓名/手機號碼/編號" at bounding box center [376, 111] width 101 height 18
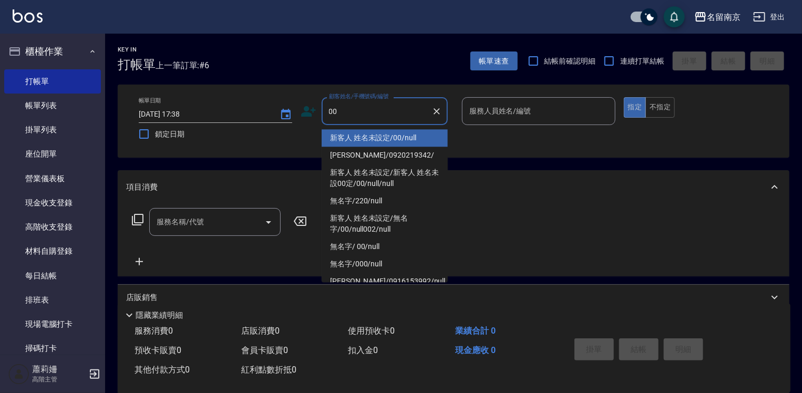
type input "新客人 姓名未設定/00/null"
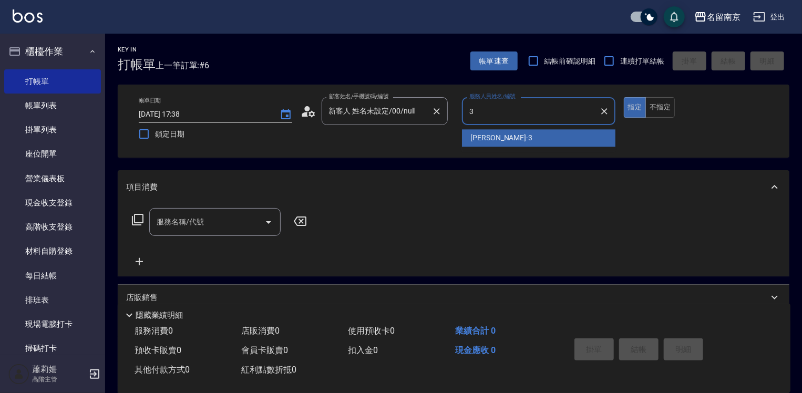
type input "[PERSON_NAME]-3"
type button "true"
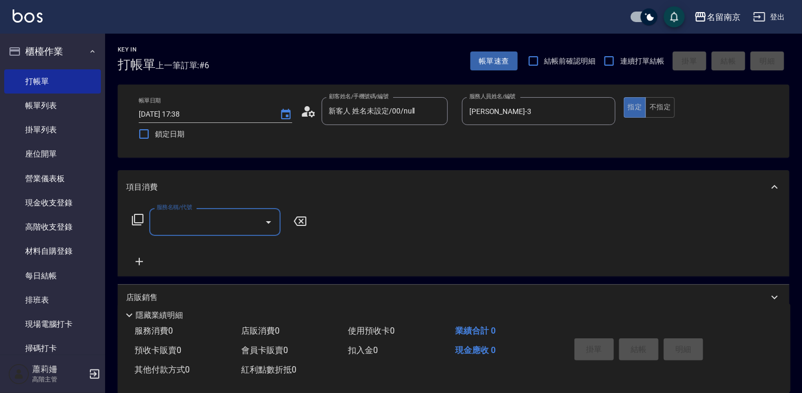
click at [231, 216] on input "服務名稱/代號" at bounding box center [207, 222] width 106 height 18
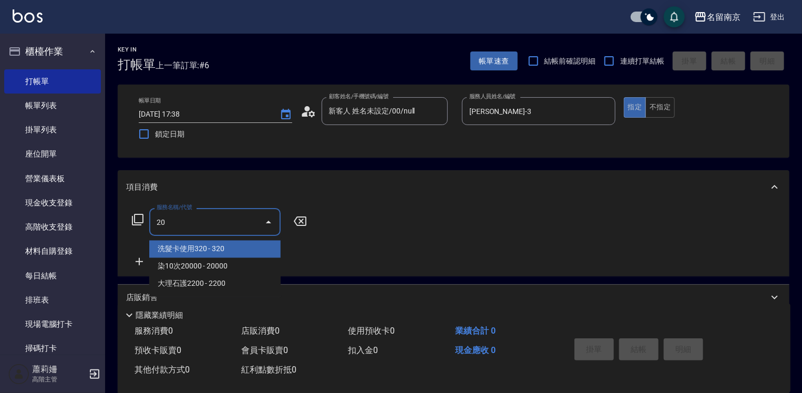
type input "2"
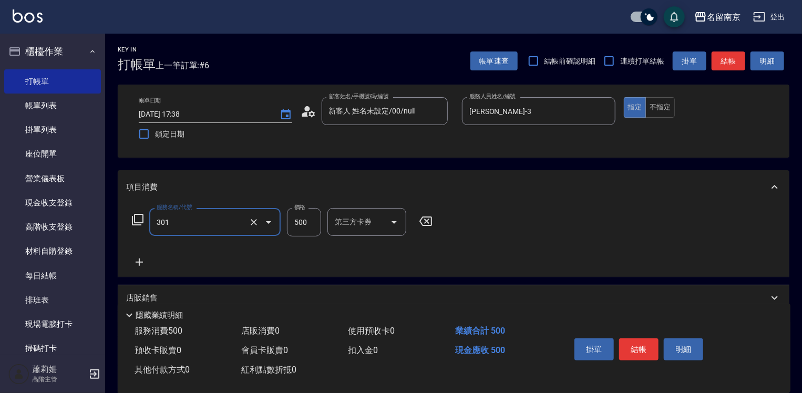
type input "剪髮(301)"
type input "550"
click at [644, 341] on button "結帳" at bounding box center [638, 349] width 39 height 22
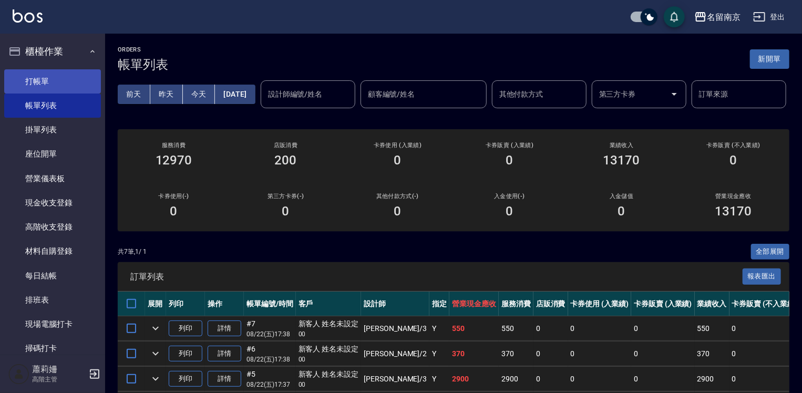
click at [56, 84] on link "打帳單" at bounding box center [52, 81] width 97 height 24
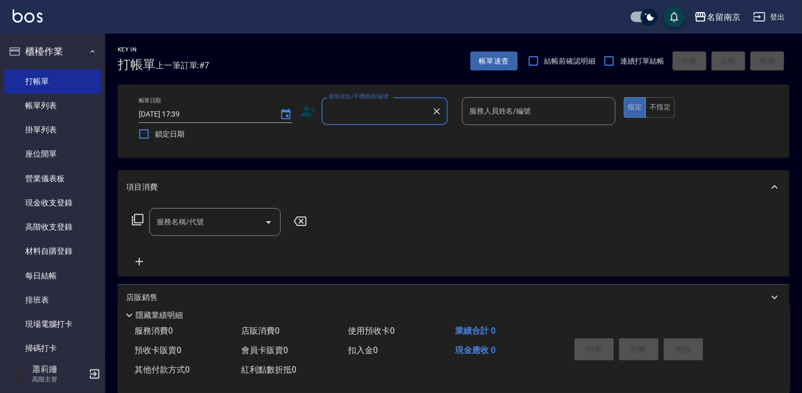
click at [382, 108] on input "顧客姓名/手機號碼/編號" at bounding box center [376, 111] width 101 height 18
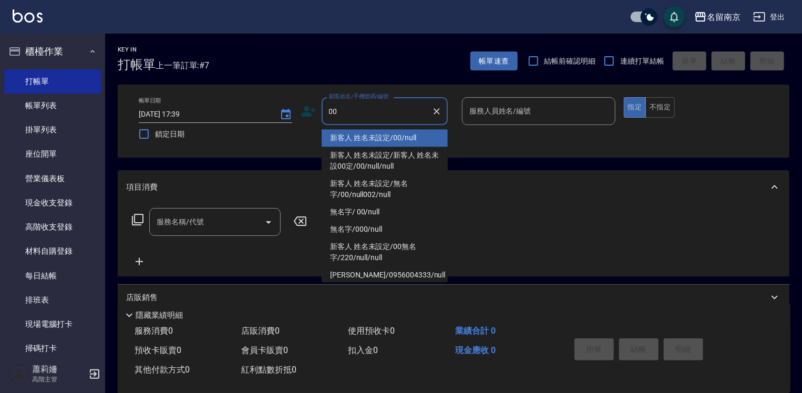
type input "新客人 姓名未設定/00/null"
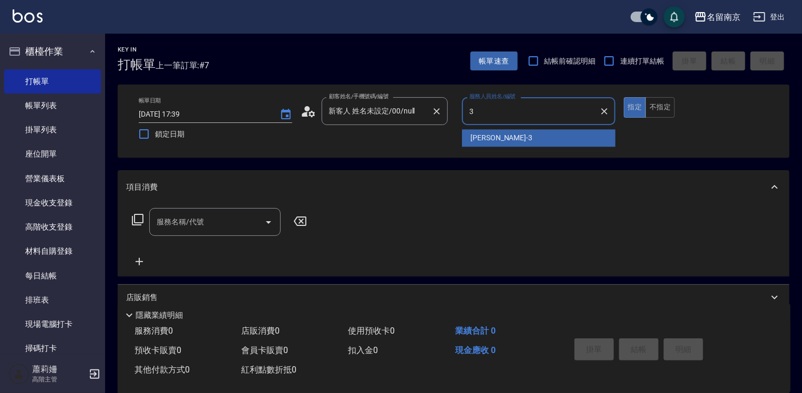
type input "3"
type button "true"
type input "[PERSON_NAME]-3"
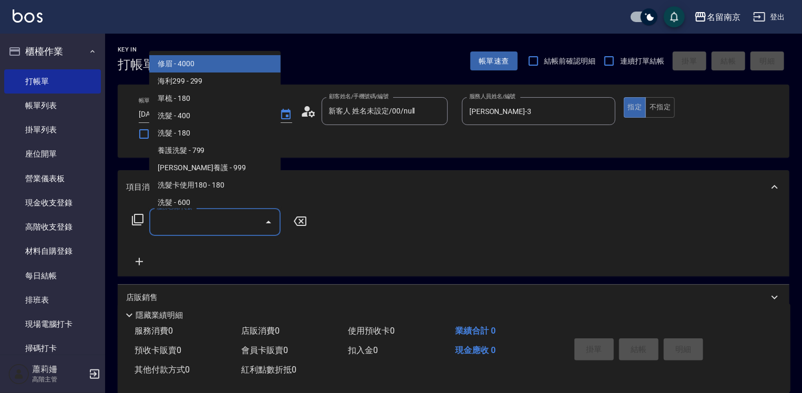
click at [223, 219] on input "服務名稱/代號" at bounding box center [207, 222] width 106 height 18
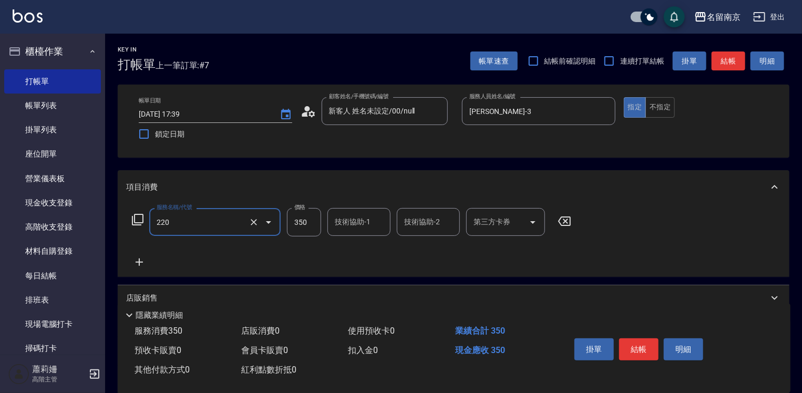
type input "洗髮(220)"
type input "300"
type input "[PERSON_NAME]-3"
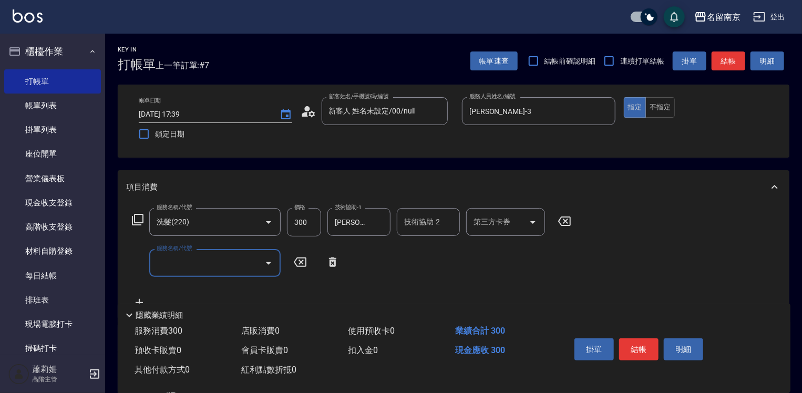
click at [191, 271] on input "服務名稱/代號" at bounding box center [207, 263] width 106 height 18
type input "剪髮卡(304)"
type input "450"
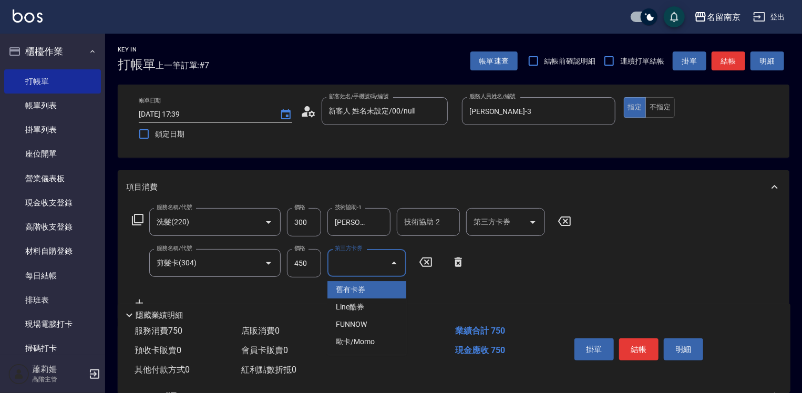
click at [366, 264] on input "第三方卡券" at bounding box center [359, 263] width 54 height 18
click at [359, 282] on span "舊有卡券" at bounding box center [366, 289] width 79 height 17
type input "舊有卡券"
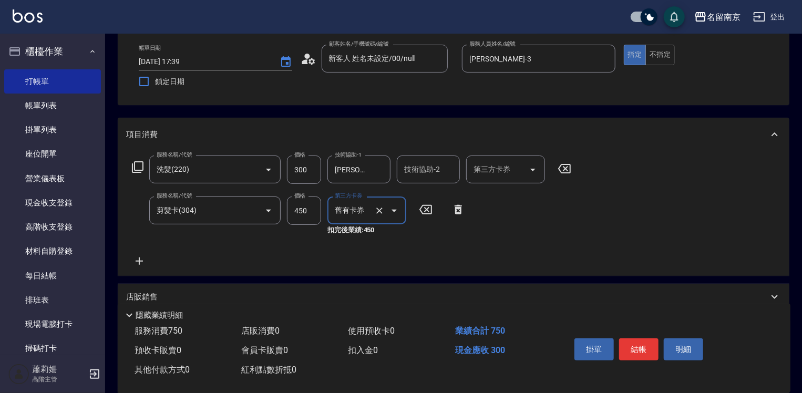
scroll to position [105, 0]
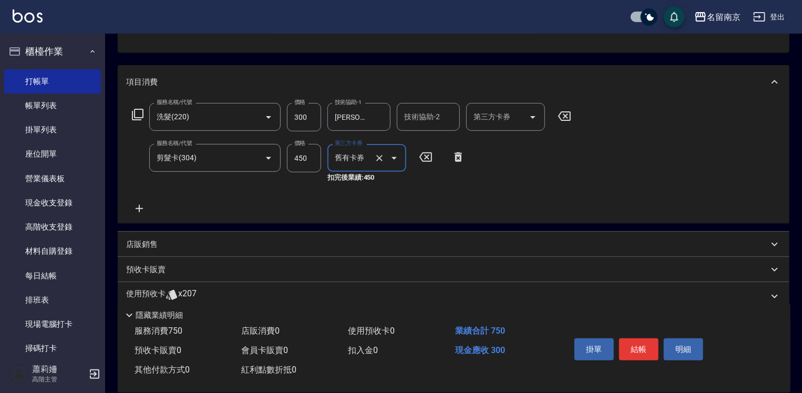
click at [141, 241] on p "店販銷售" at bounding box center [142, 244] width 32 height 11
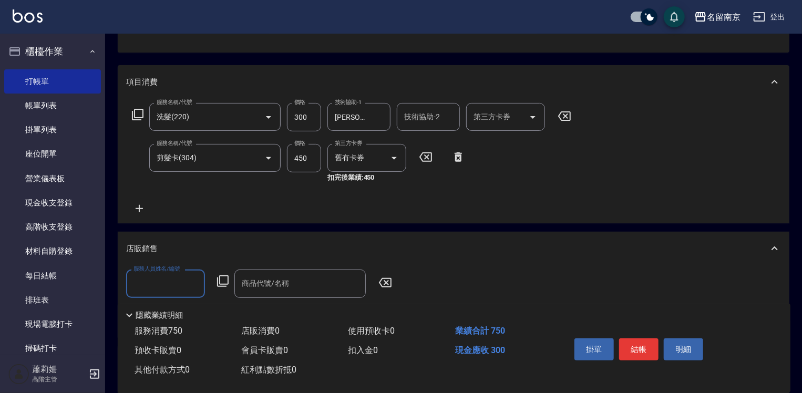
scroll to position [0, 0]
drag, startPoint x: 390, startPoint y: 282, endPoint x: 314, endPoint y: 278, distance: 75.7
click at [389, 282] on icon at bounding box center [385, 282] width 26 height 13
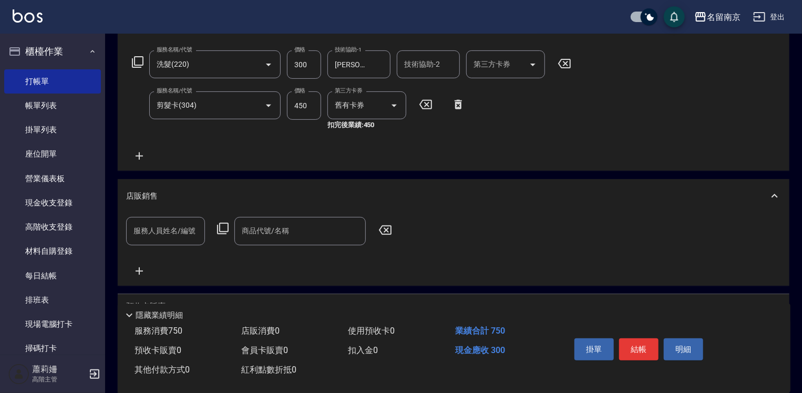
click at [386, 226] on icon at bounding box center [385, 229] width 13 height 9
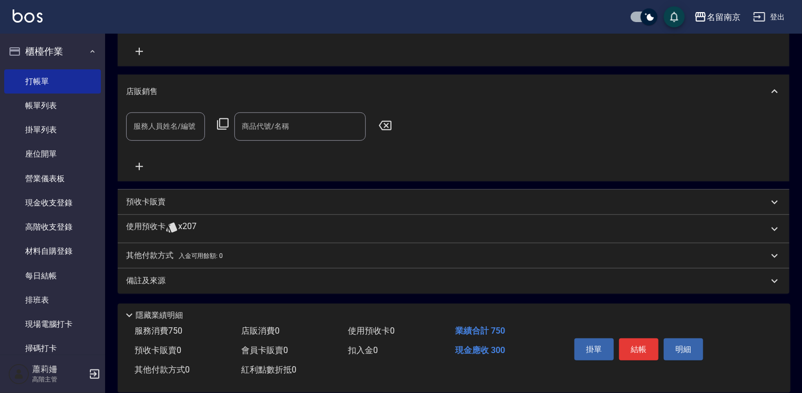
click at [149, 223] on p "使用預收卡" at bounding box center [145, 229] width 39 height 16
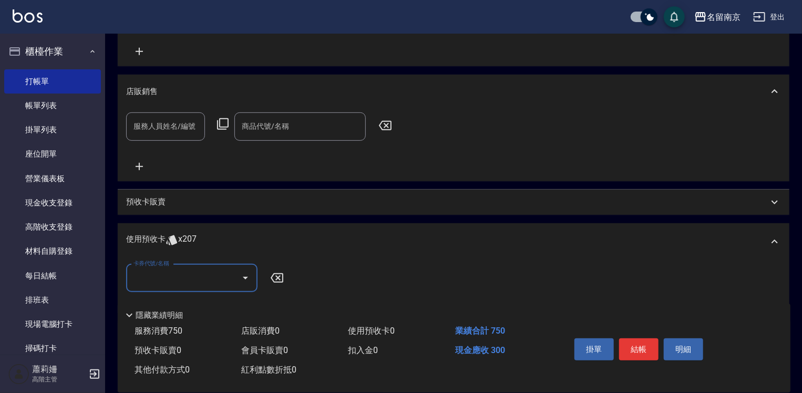
scroll to position [0, 0]
click at [152, 206] on p "預收卡販賣" at bounding box center [145, 201] width 39 height 11
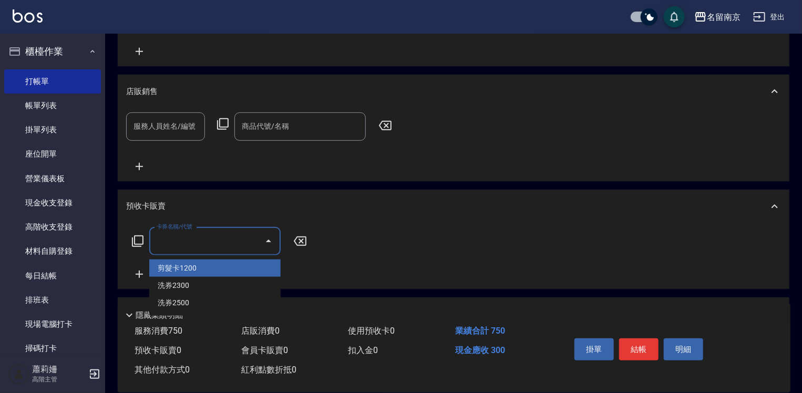
click at [172, 243] on input "卡券名稱/代號" at bounding box center [207, 241] width 106 height 18
click at [208, 267] on span "剪髮卡1200" at bounding box center [214, 268] width 131 height 17
type input "剪髮卡1200(303)"
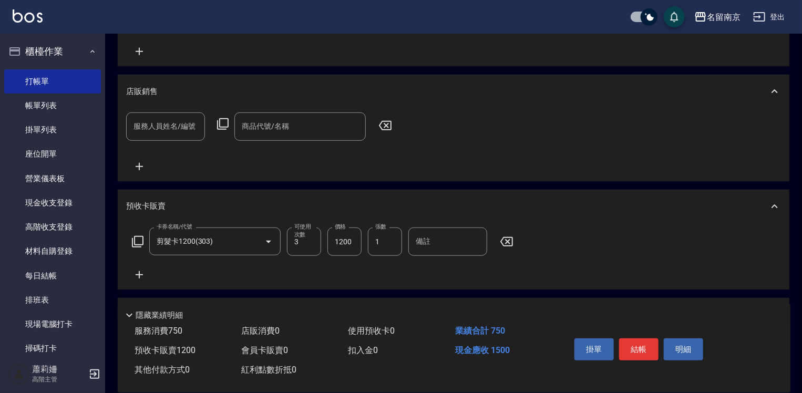
click at [385, 122] on icon at bounding box center [385, 125] width 26 height 13
click at [387, 122] on icon at bounding box center [385, 125] width 26 height 13
click at [345, 245] on input "1200" at bounding box center [344, 241] width 34 height 28
type input "1350"
click at [387, 128] on icon at bounding box center [385, 125] width 26 height 13
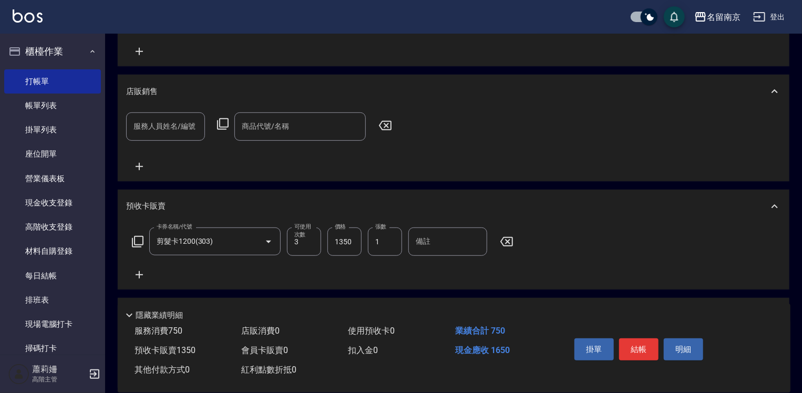
click at [388, 125] on icon at bounding box center [385, 125] width 26 height 13
click at [647, 349] on button "結帳" at bounding box center [638, 349] width 39 height 22
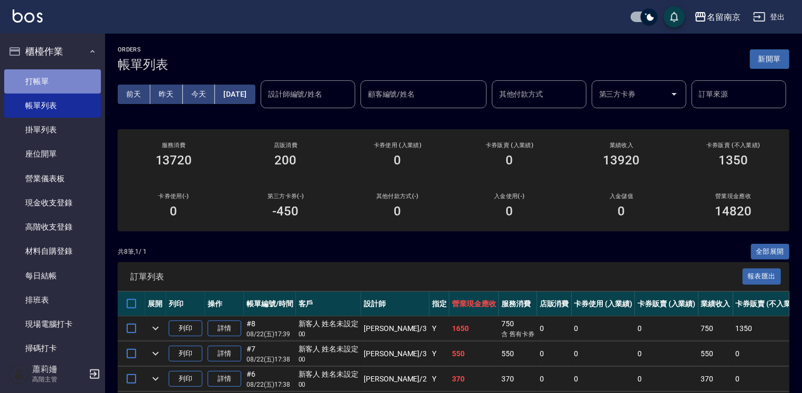
click at [55, 84] on link "打帳單" at bounding box center [52, 81] width 97 height 24
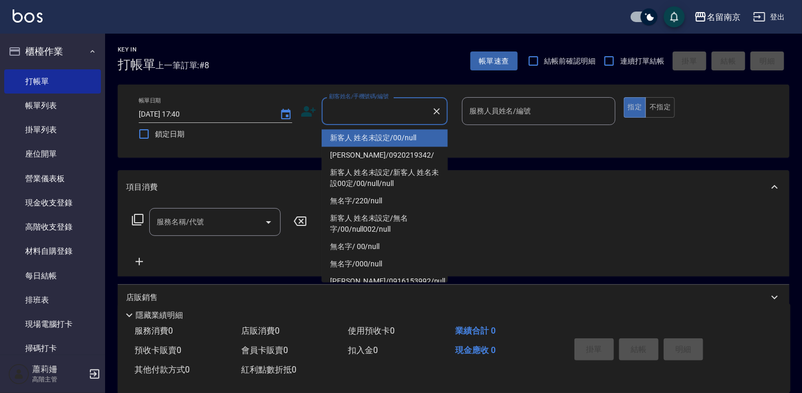
click at [391, 109] on input "顧客姓名/手機號碼/編號" at bounding box center [376, 111] width 101 height 18
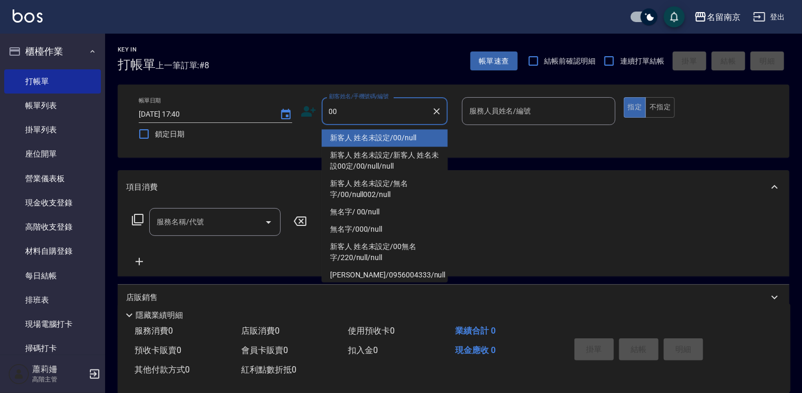
type input "新客人 姓名未設定/00/null"
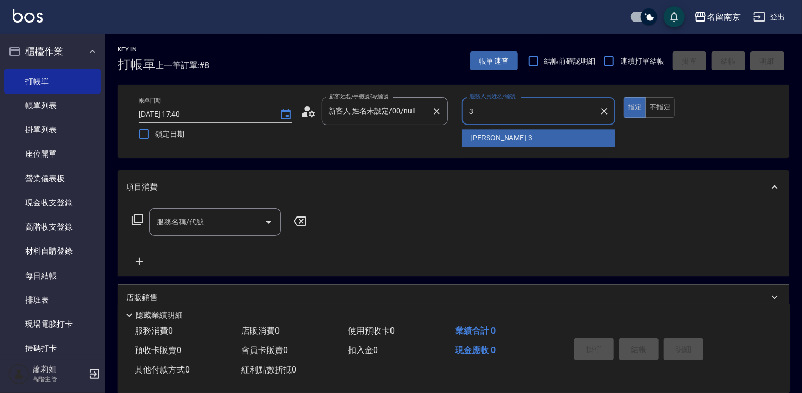
type input "[PERSON_NAME]-3"
type button "true"
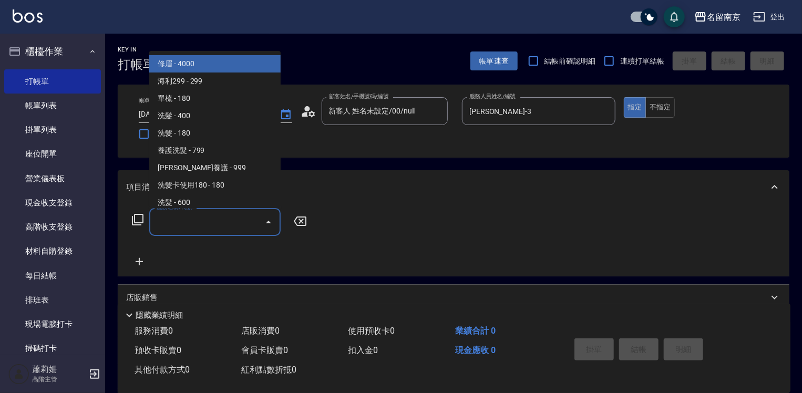
drag, startPoint x: 210, startPoint y: 226, endPoint x: 249, endPoint y: 221, distance: 39.2
click at [248, 221] on input "服務名稱/代號" at bounding box center [207, 222] width 106 height 18
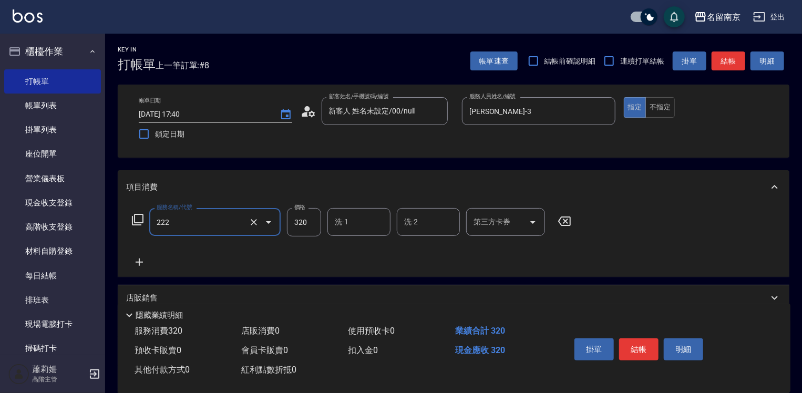
type input "洗髮卡使用320(222)"
type input "320"
type input "[PERSON_NAME]-3"
drag, startPoint x: 490, startPoint y: 220, endPoint x: 501, endPoint y: 228, distance: 13.9
click at [491, 222] on input "第三方卡券" at bounding box center [498, 222] width 54 height 18
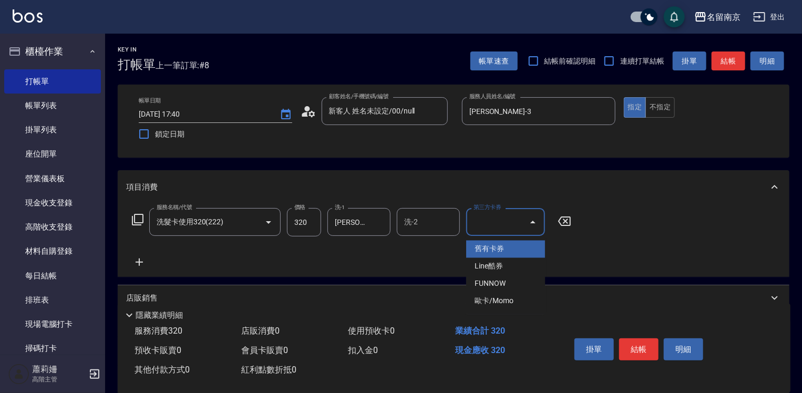
click at [509, 243] on span "舊有卡券" at bounding box center [505, 249] width 79 height 17
type input "舊有卡券"
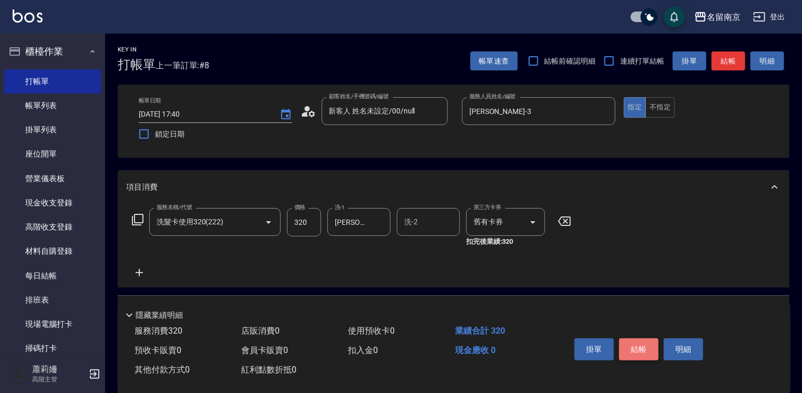
click at [648, 340] on button "結帳" at bounding box center [638, 349] width 39 height 22
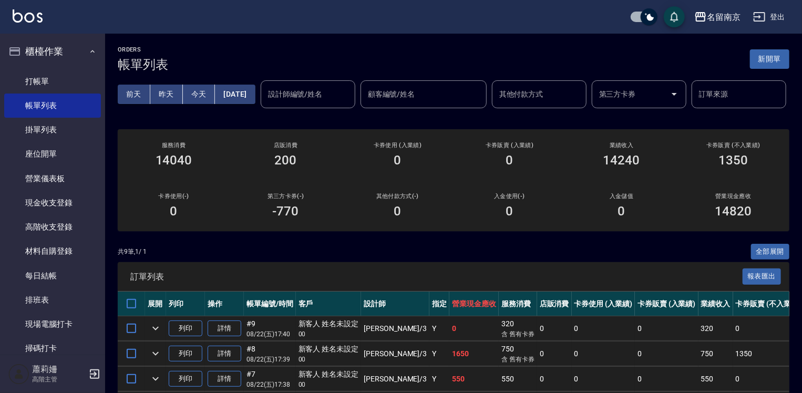
scroll to position [158, 0]
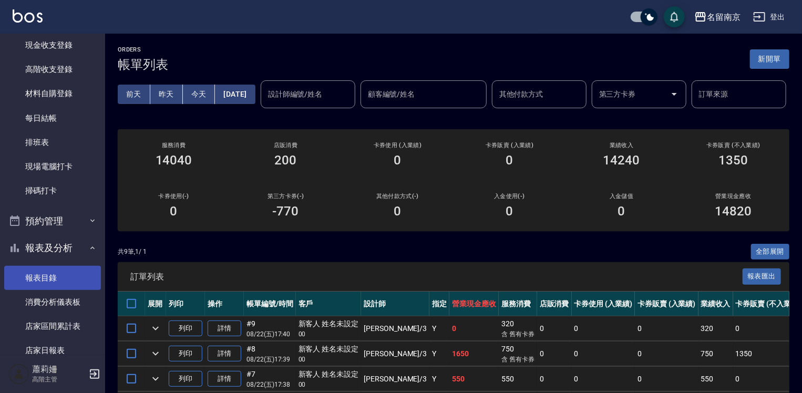
click at [57, 279] on link "報表目錄" at bounding box center [52, 278] width 97 height 24
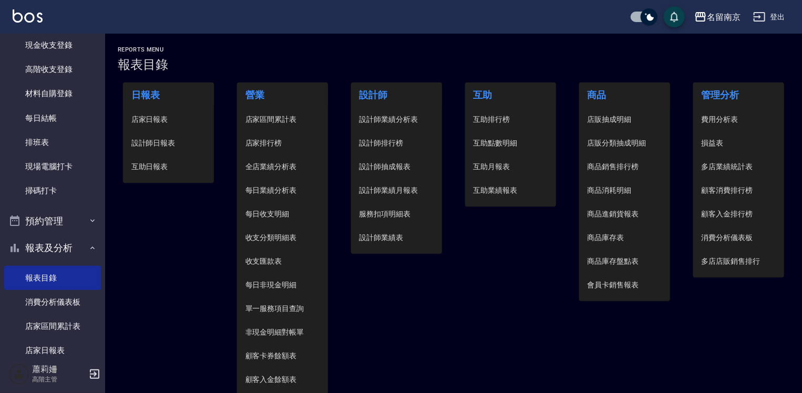
click at [169, 144] on span "設計師日報表" at bounding box center [168, 143] width 75 height 11
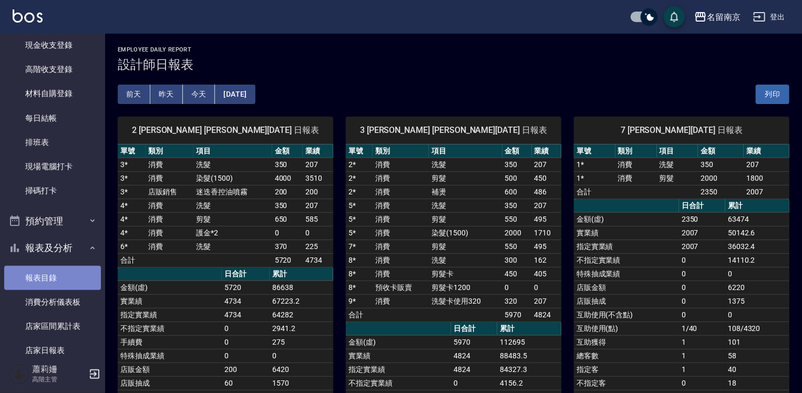
click at [58, 280] on link "報表目錄" at bounding box center [52, 278] width 97 height 24
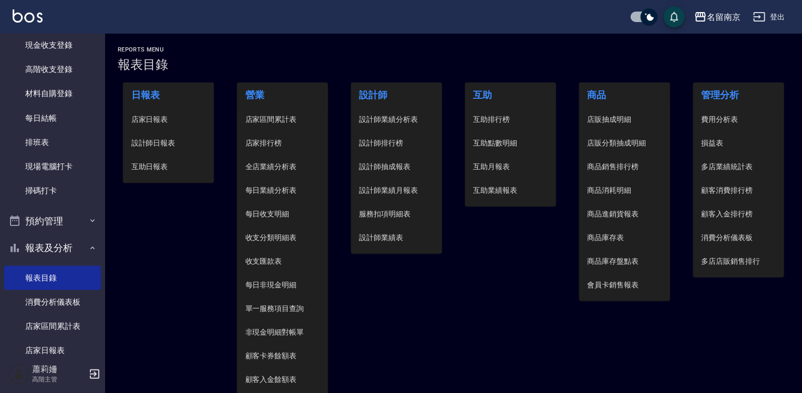
click at [152, 122] on span "店家日報表" at bounding box center [168, 119] width 75 height 11
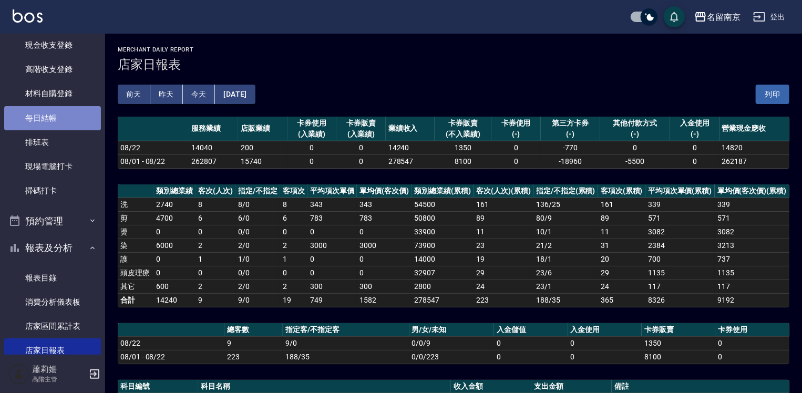
click at [59, 109] on link "每日結帳" at bounding box center [52, 118] width 97 height 24
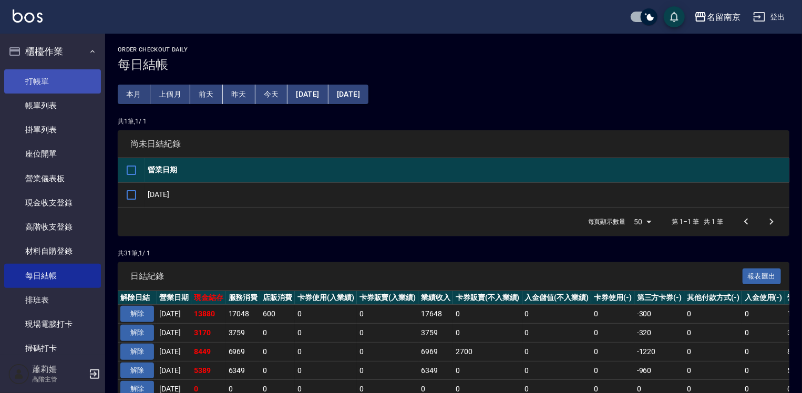
click at [56, 71] on link "打帳單" at bounding box center [52, 81] width 97 height 24
